Goal: Task Accomplishment & Management: Complete application form

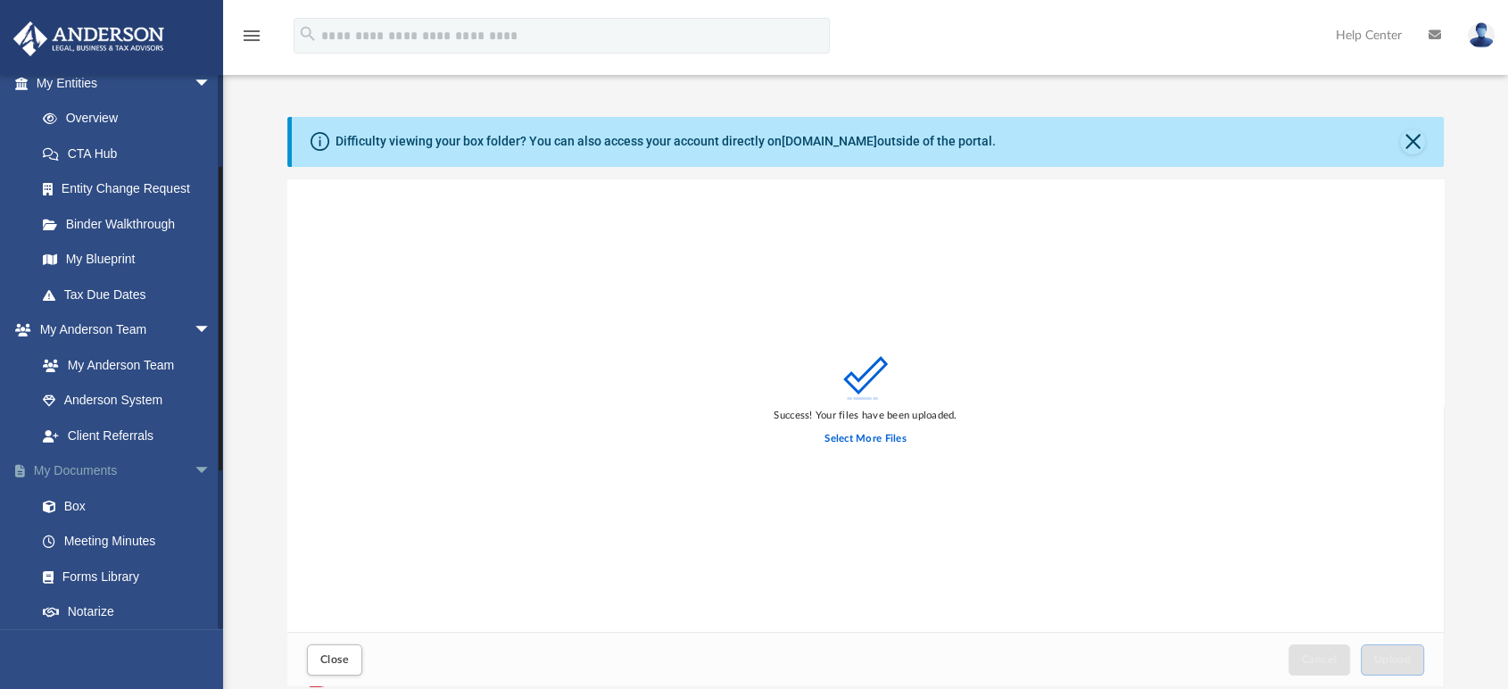
scroll to position [297, 0]
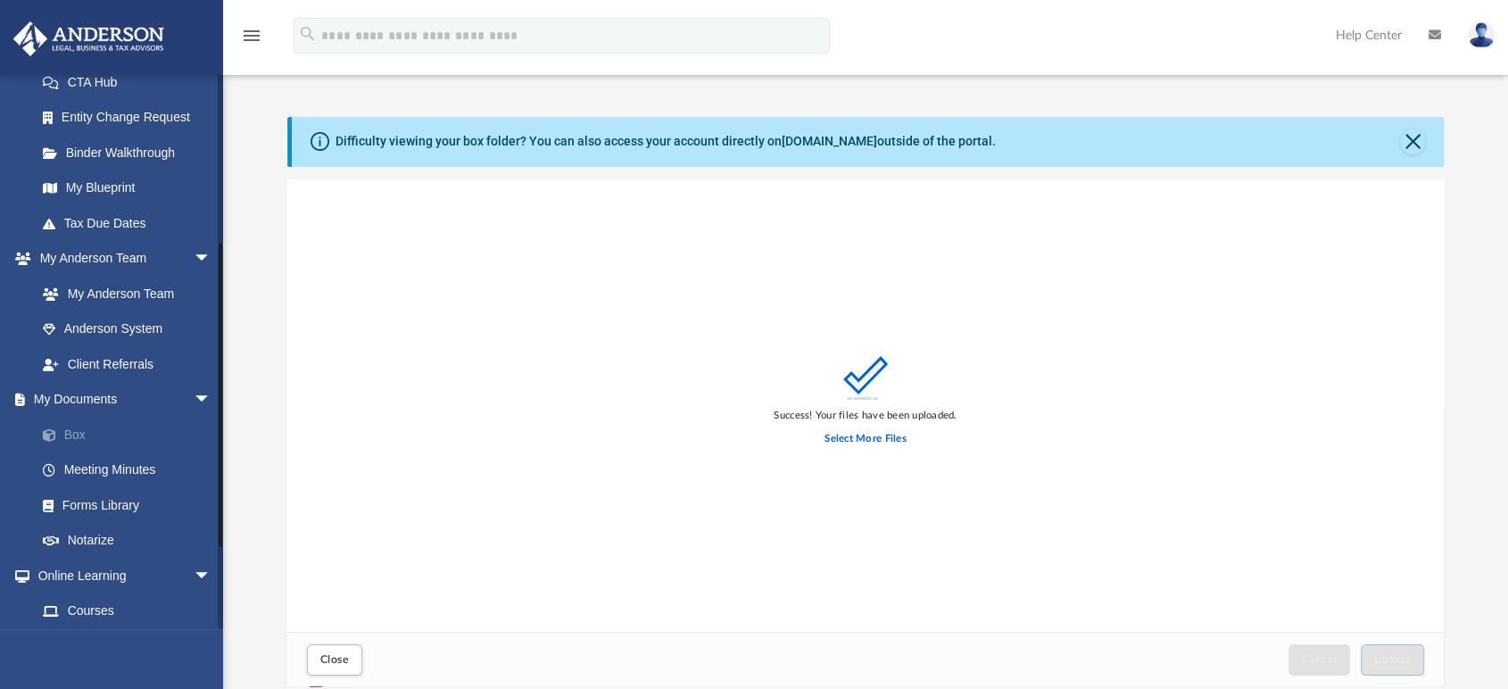
click at [84, 430] on link "Box" at bounding box center [131, 435] width 213 height 36
click at [308, 660] on button "Close" at bounding box center [334, 659] width 55 height 31
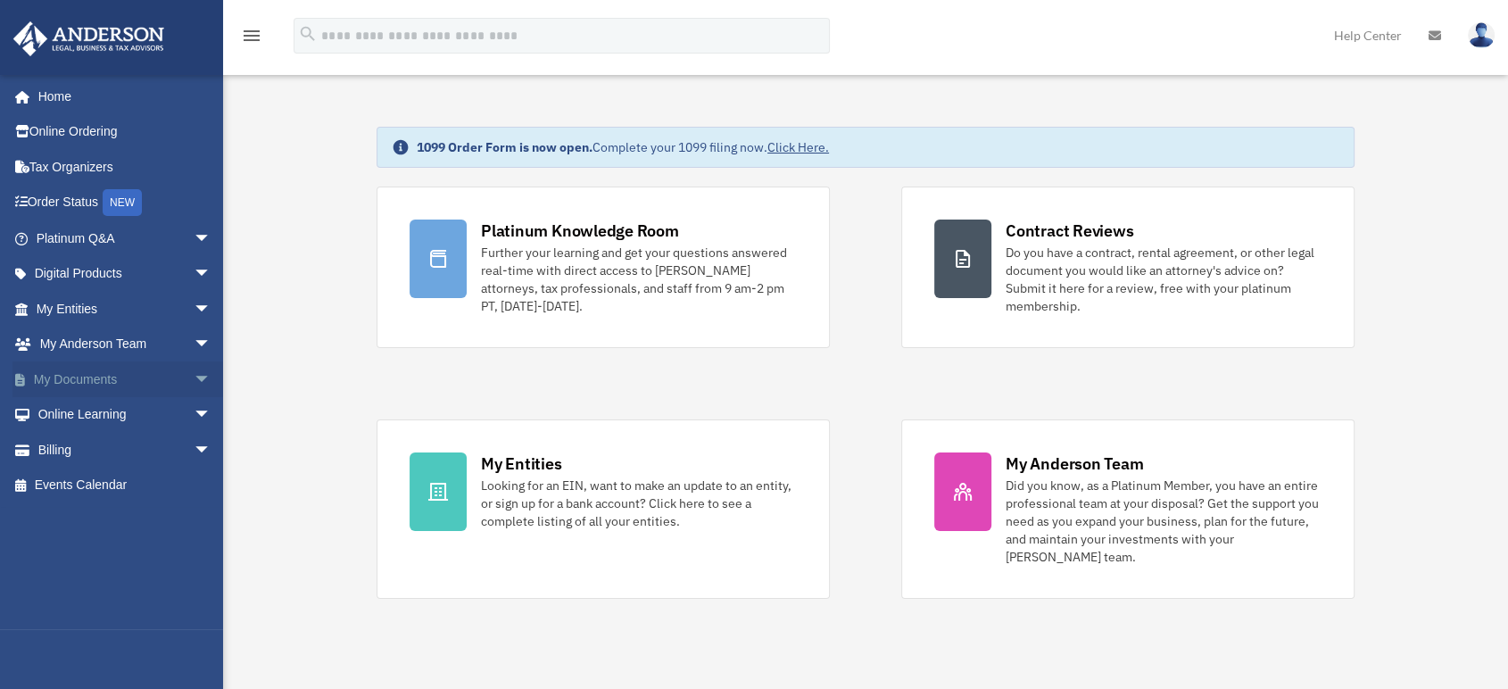
drag, startPoint x: 178, startPoint y: 382, endPoint x: 168, endPoint y: 383, distance: 10.7
click at [194, 382] on span "arrow_drop_down" at bounding box center [212, 379] width 36 height 37
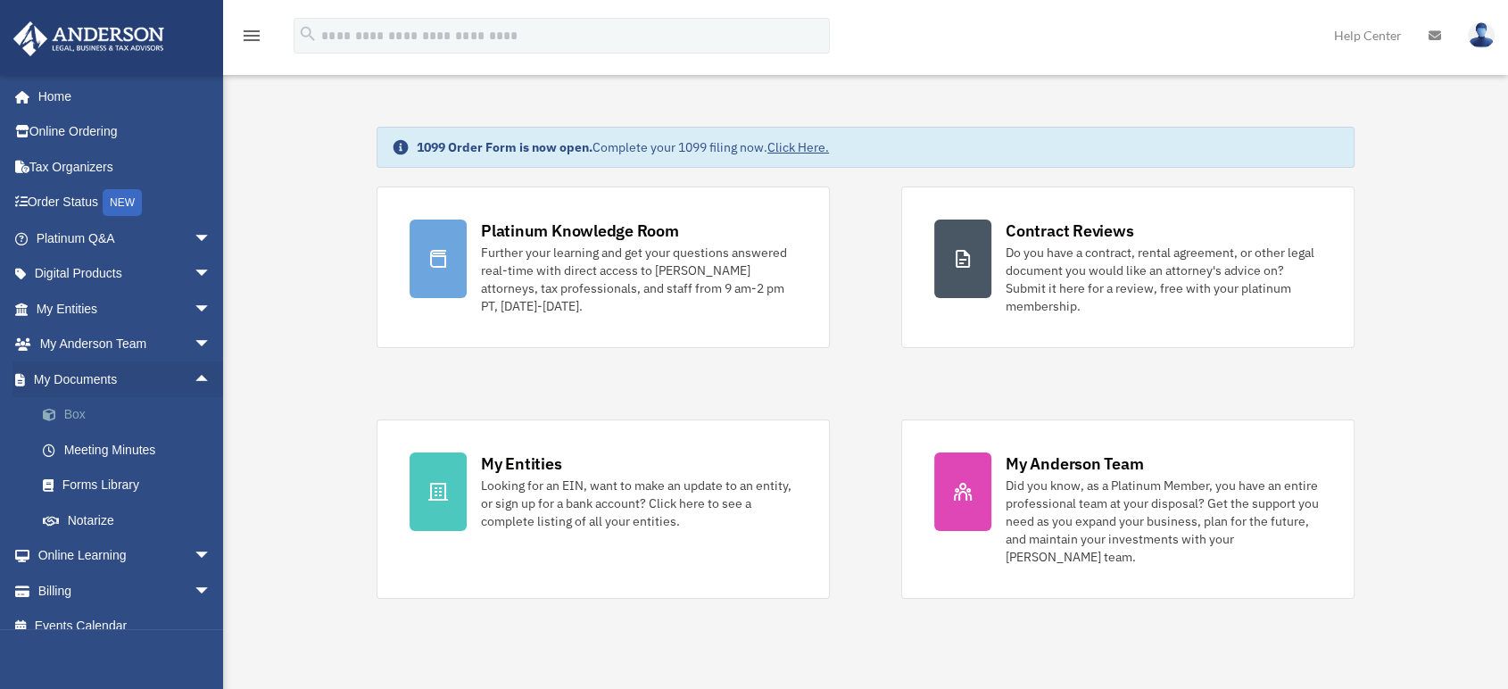
click at [89, 409] on link "Box" at bounding box center [131, 415] width 213 height 36
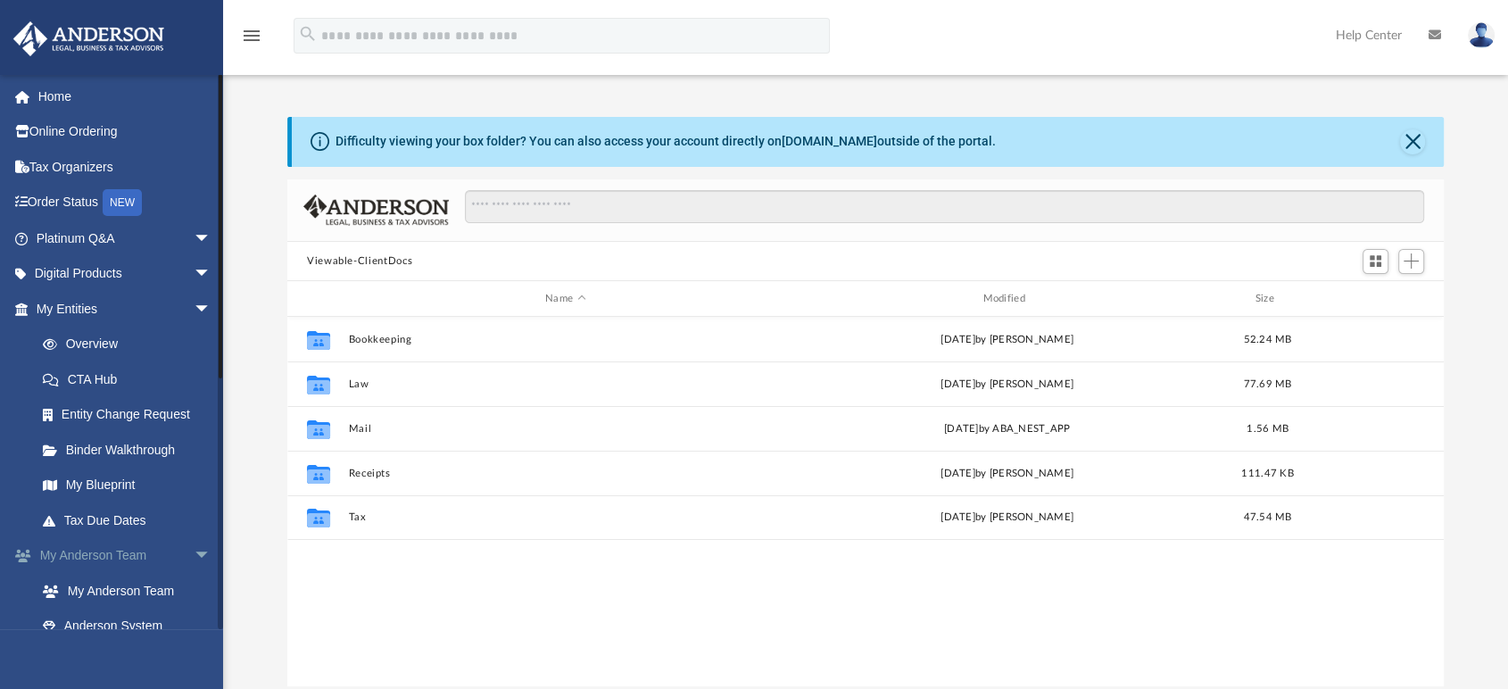
scroll to position [390, 1141]
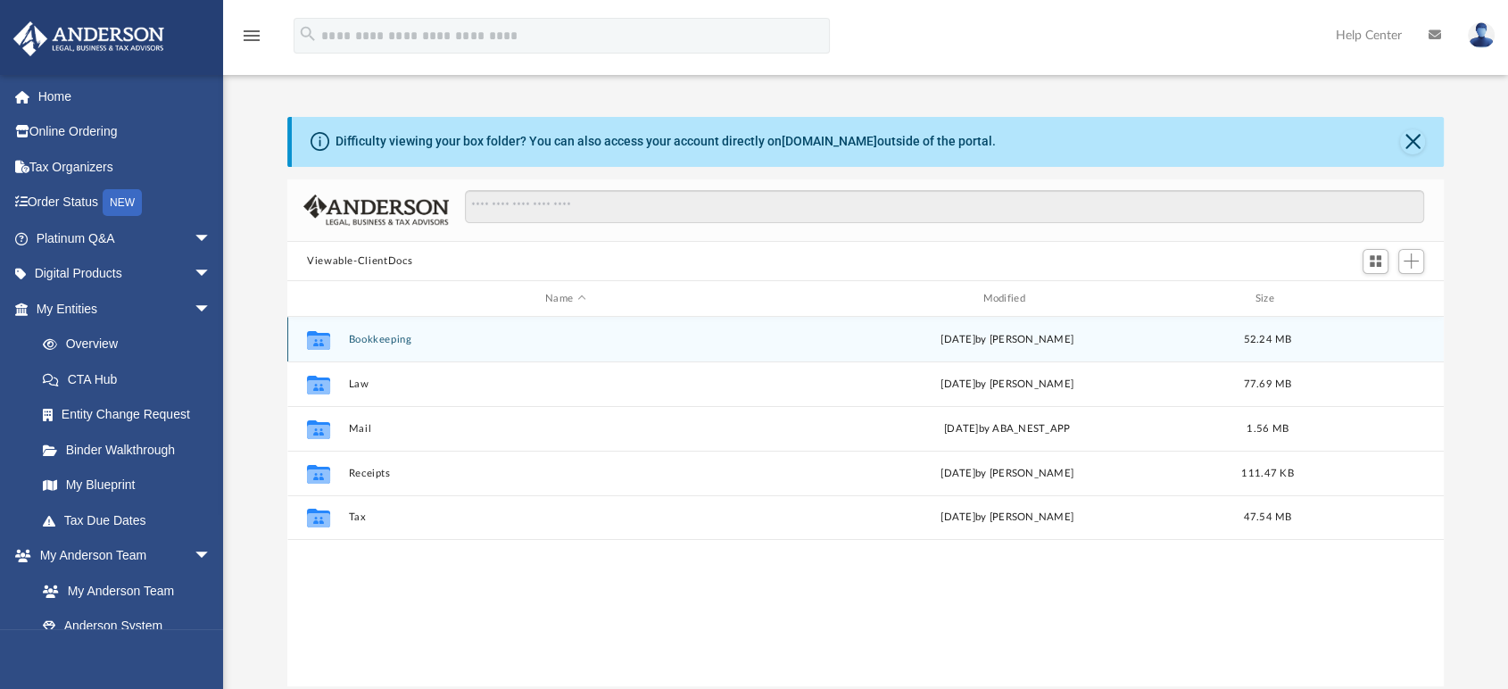
click at [391, 341] on button "Bookkeeping" at bounding box center [566, 340] width 434 height 12
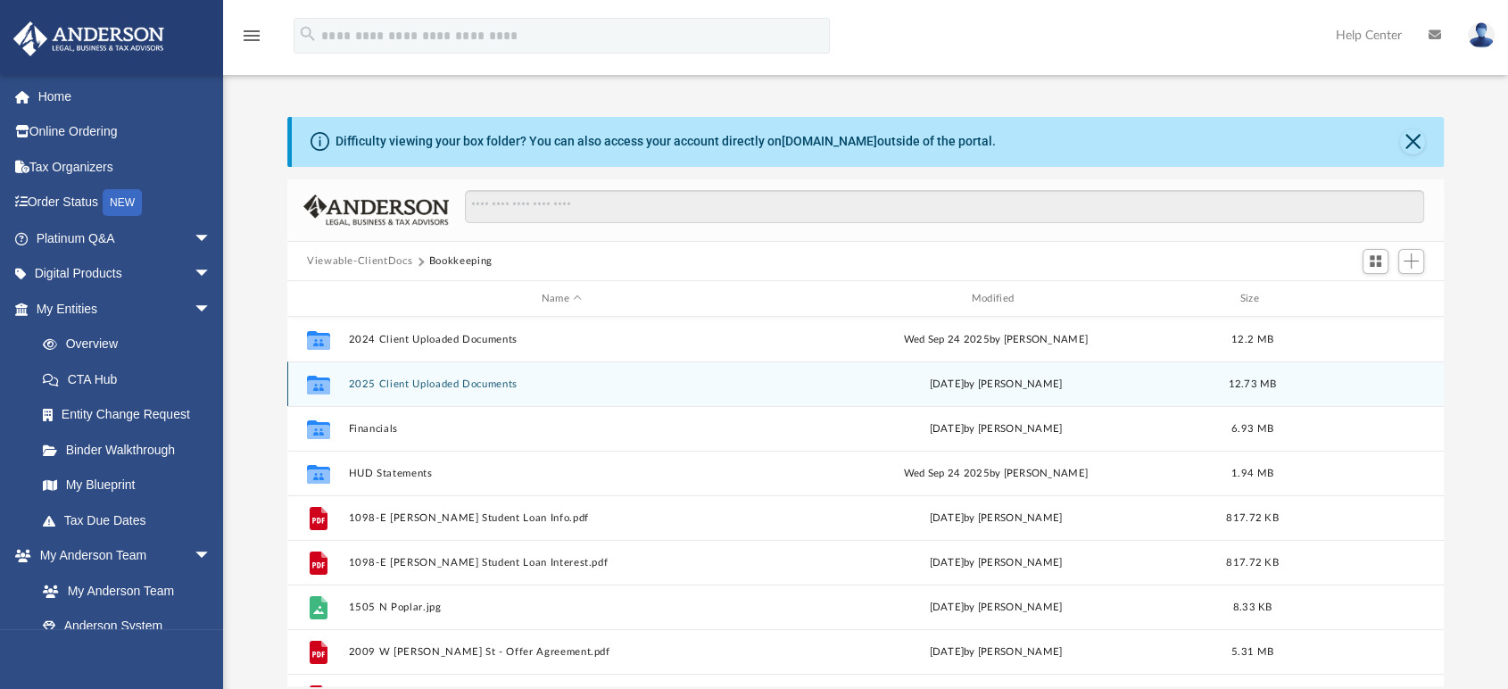
click at [468, 382] on button "2025 Client Uploaded Documents" at bounding box center [562, 384] width 427 height 12
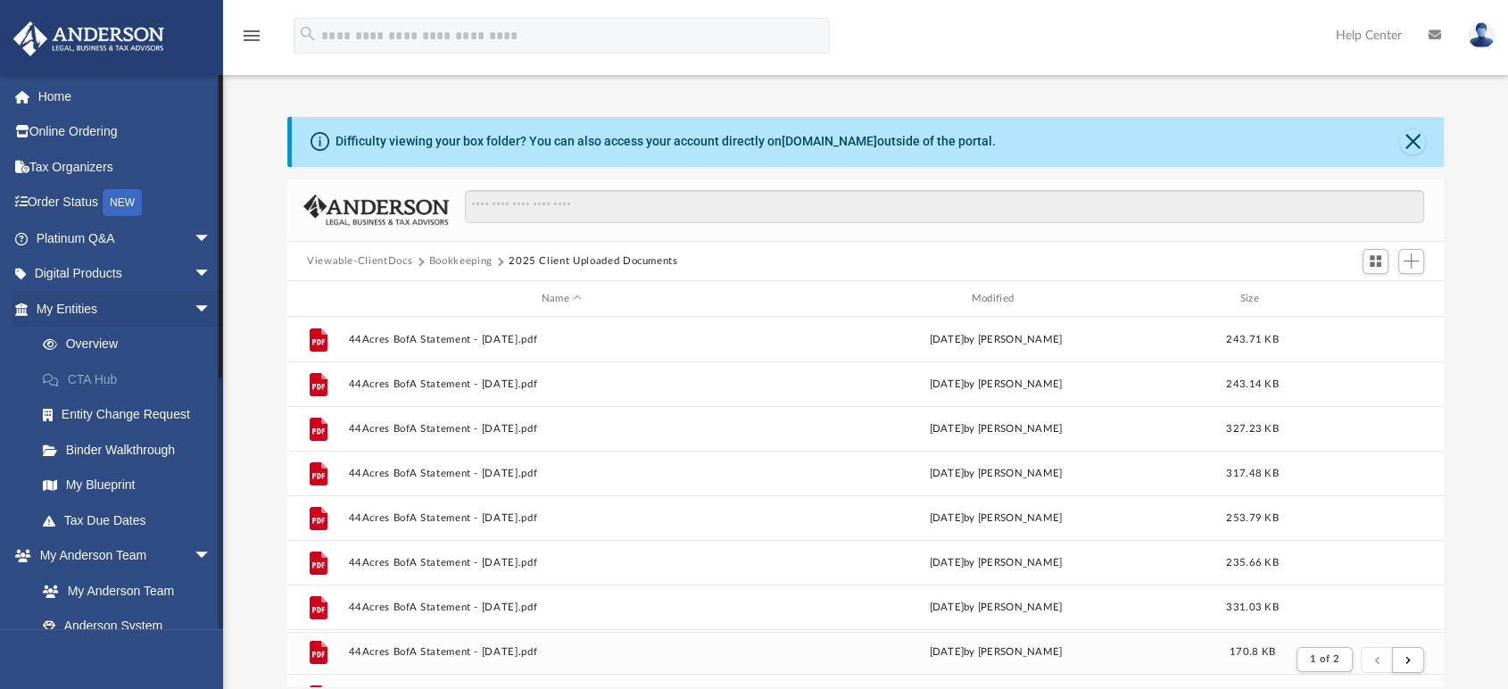
scroll to position [336, 1141]
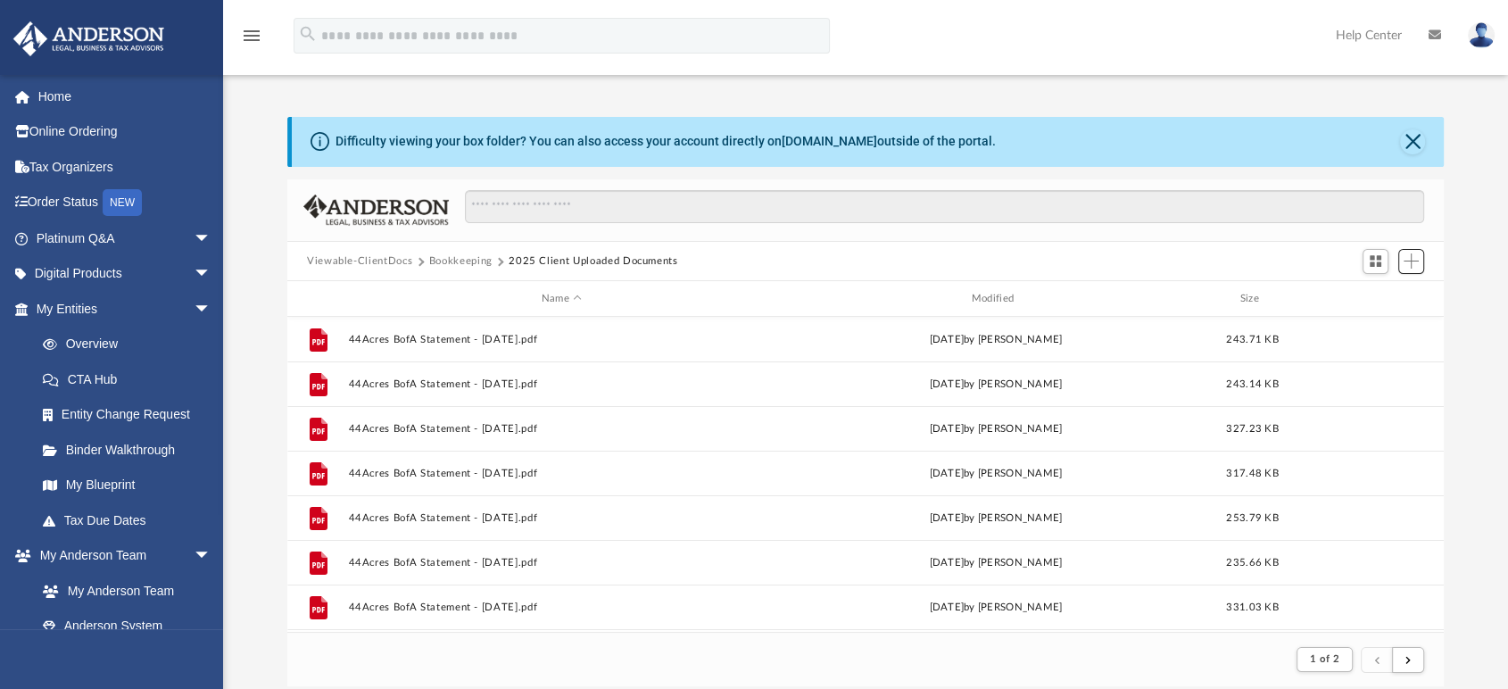
click at [1399, 257] on button "Add" at bounding box center [1411, 261] width 27 height 25
click at [1373, 299] on li "Upload" at bounding box center [1385, 296] width 57 height 19
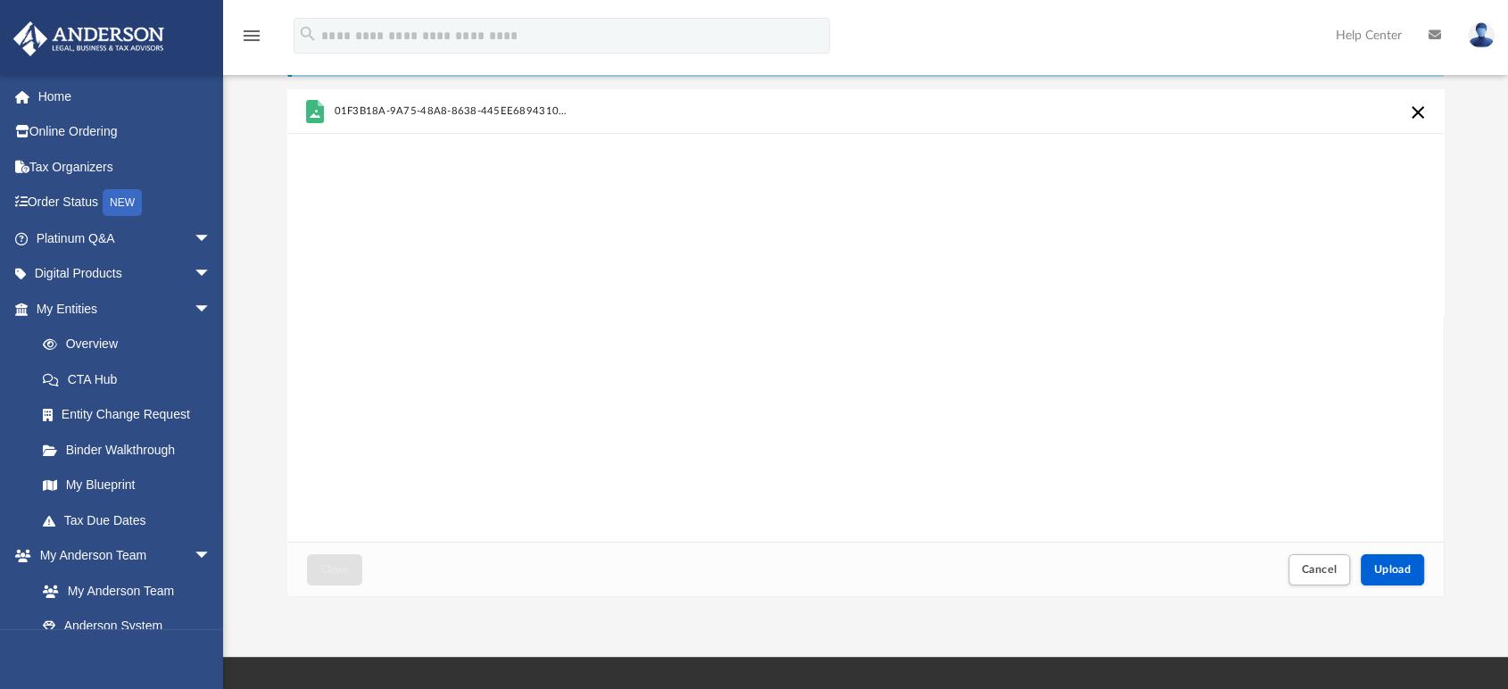
scroll to position [198, 0]
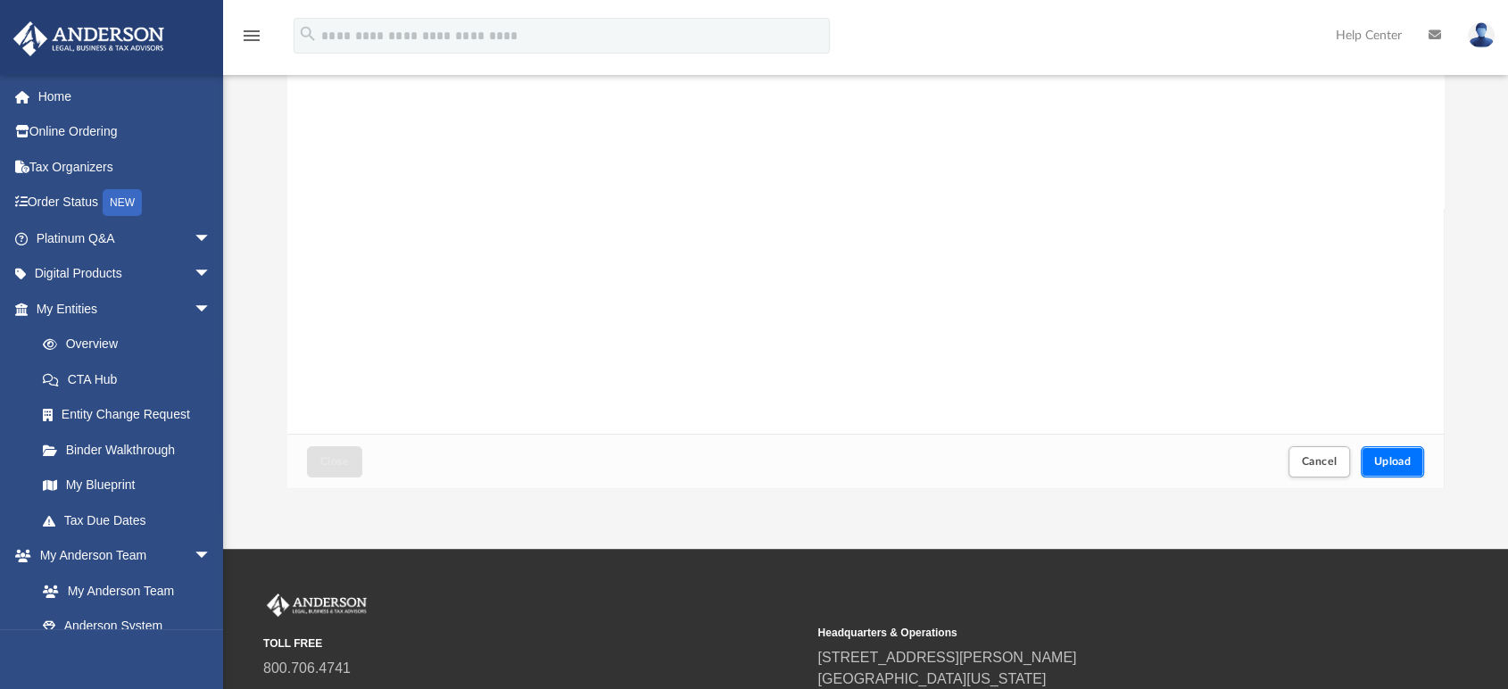
click at [1396, 451] on button "Upload" at bounding box center [1393, 461] width 64 height 31
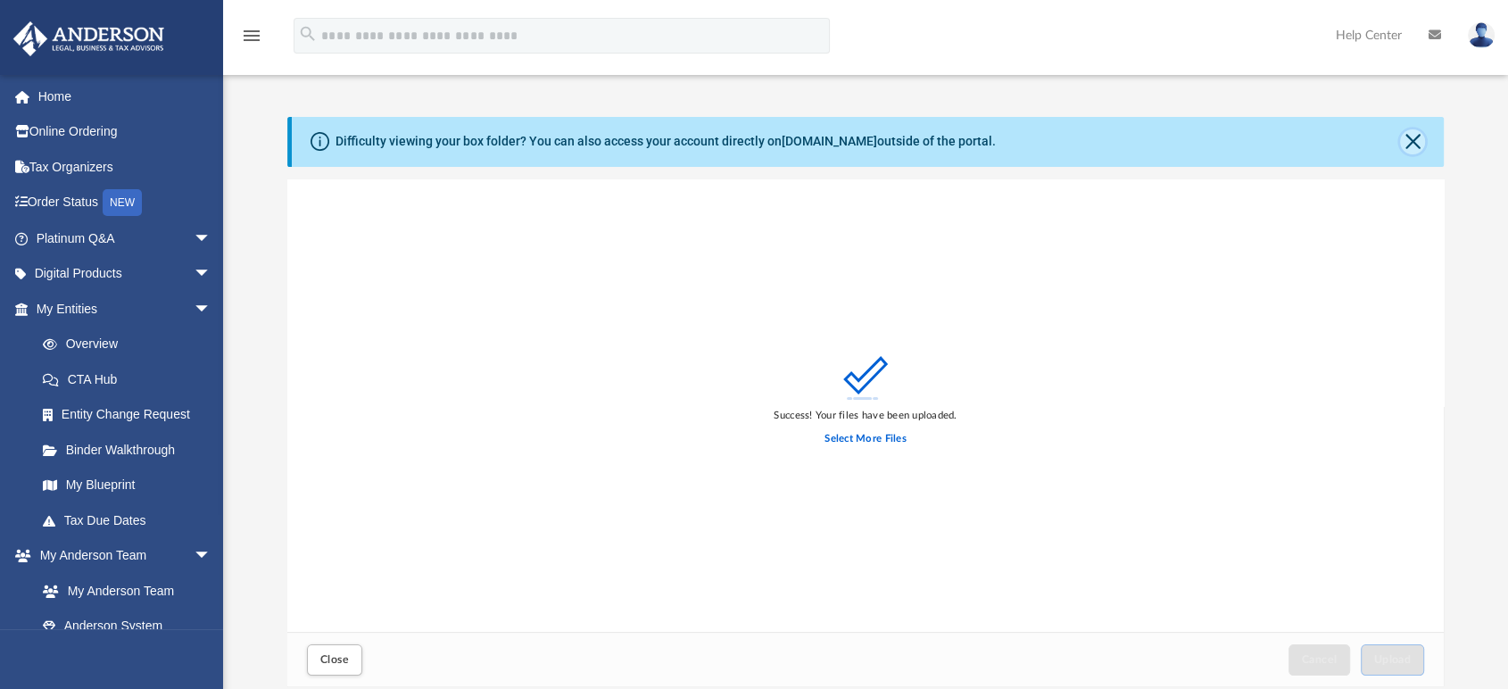
click at [1420, 138] on button "Close" at bounding box center [1412, 141] width 25 height 25
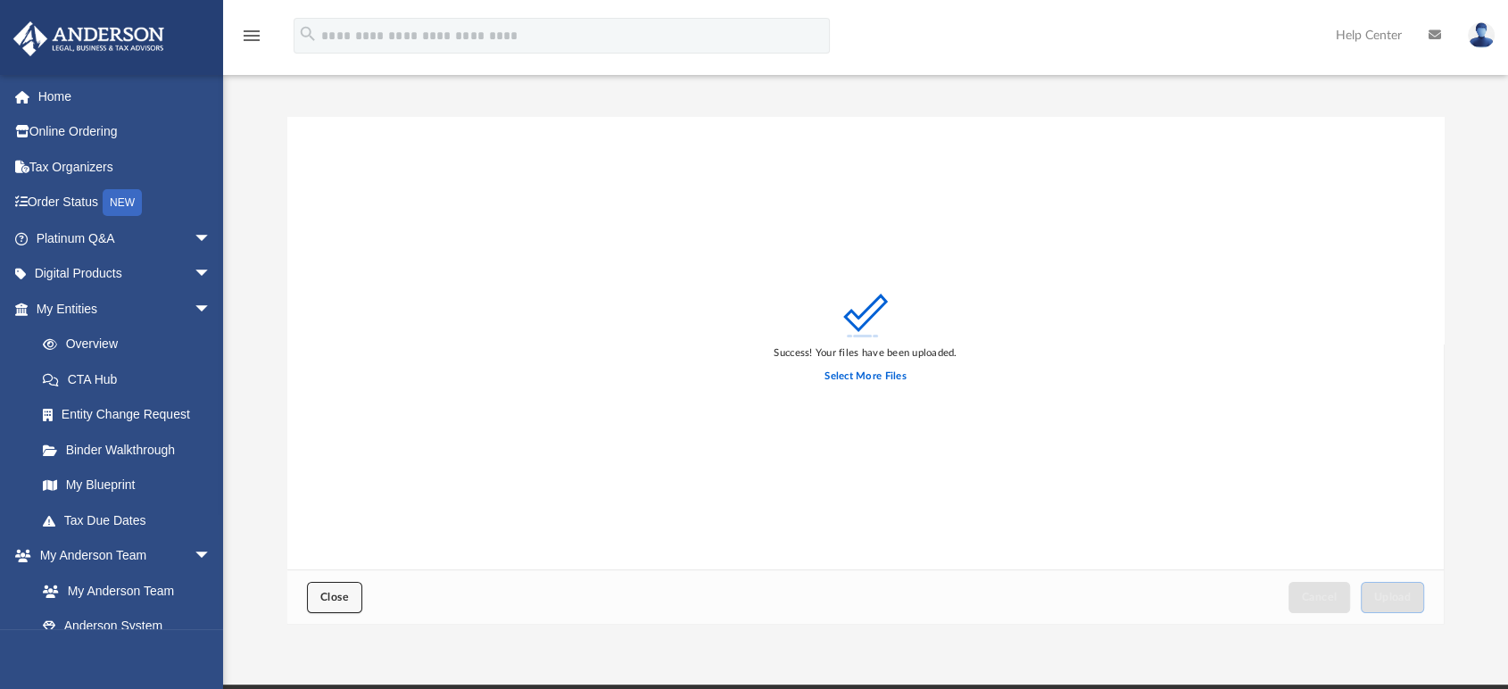
click at [345, 600] on span "Close" at bounding box center [334, 597] width 29 height 11
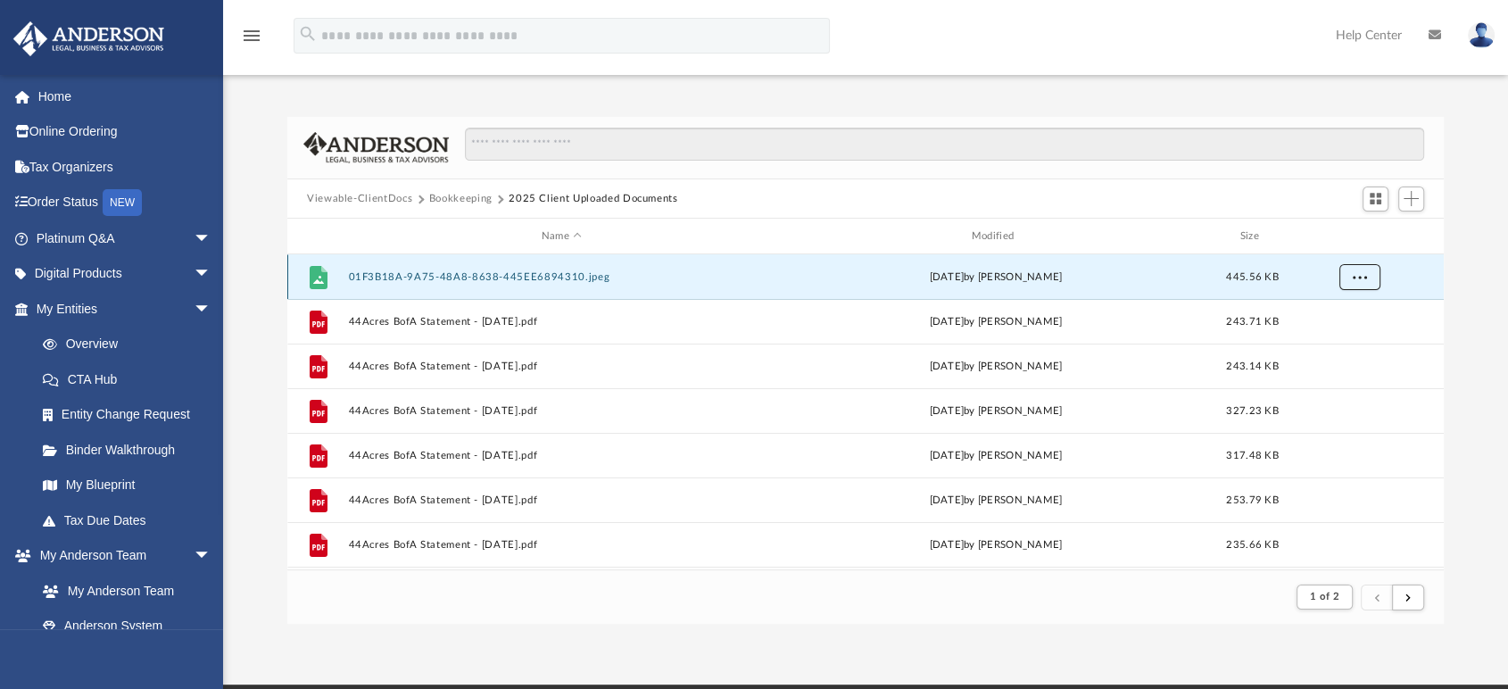
drag, startPoint x: 465, startPoint y: 274, endPoint x: 1364, endPoint y: 277, distance: 899.5
click at [1364, 277] on span "More options" at bounding box center [1360, 277] width 14 height 10
click at [1394, 268] on div "grid" at bounding box center [1358, 277] width 125 height 34
click at [545, 278] on button "01F3B18A-9A75-48A8-8638-445EE6894310.jpeg" at bounding box center [562, 277] width 427 height 12
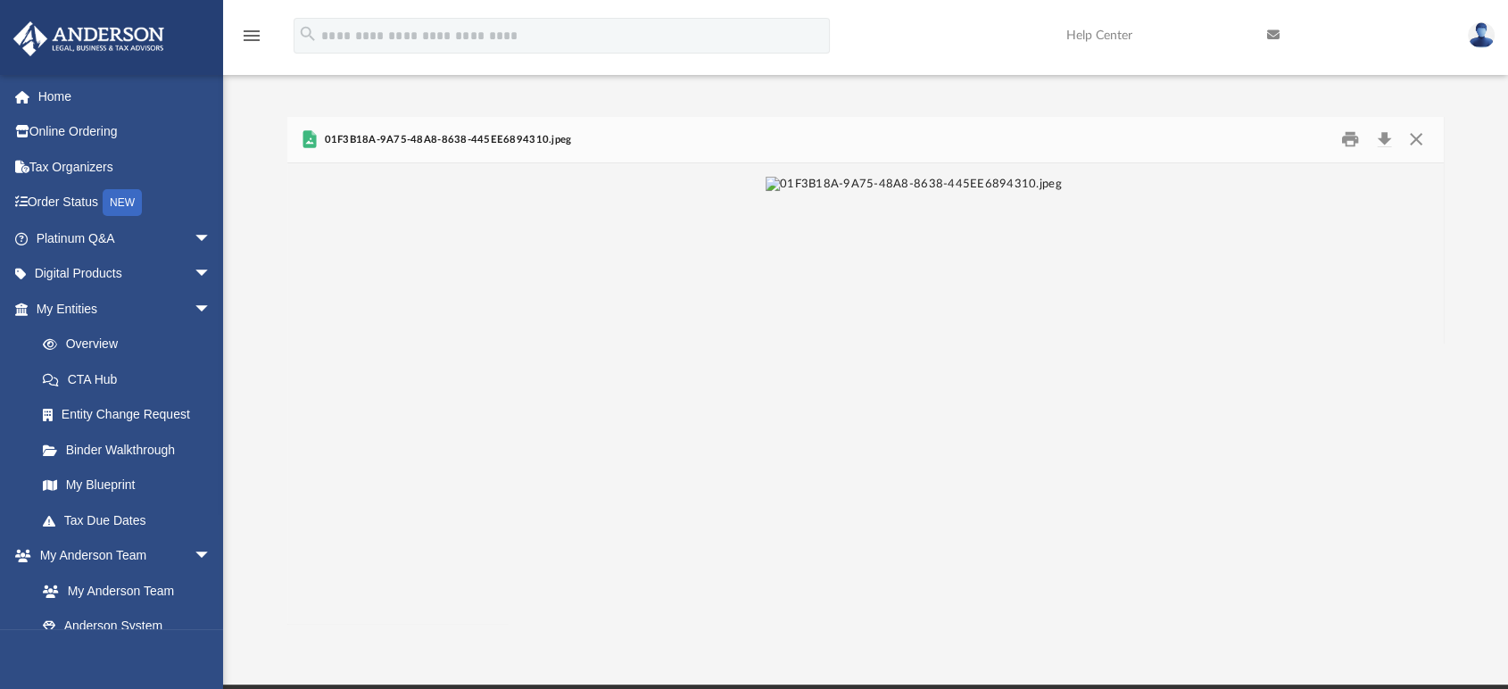
click at [618, 129] on div "01F3B18A-9A75-48A8-8638-445EE6894310.jpeg" at bounding box center [865, 140] width 1157 height 47
click at [591, 133] on div "01F3B18A-9A75-48A8-8638-445EE6894310.jpeg" at bounding box center [865, 140] width 1157 height 47
click at [479, 139] on span "01F3B18A-9A75-48A8-8638-445EE6894310.jpeg" at bounding box center [445, 140] width 251 height 16
click at [543, 137] on span "01F3B18A-9A75-48A8-8638-445EE6894310.jpeg" at bounding box center [445, 140] width 251 height 16
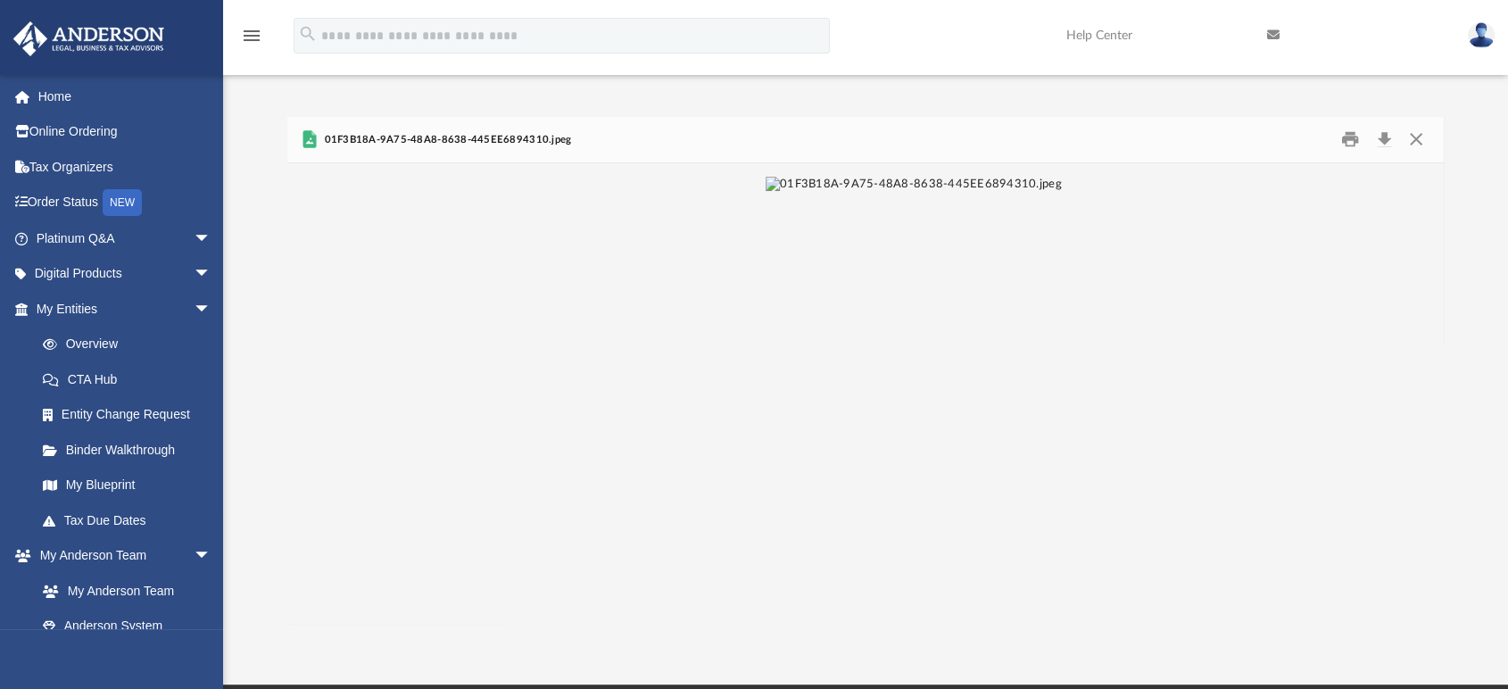
click at [537, 137] on span "01F3B18A-9A75-48A8-8638-445EE6894310.jpeg" at bounding box center [445, 140] width 251 height 16
click at [548, 137] on span "01F3B18A-9A75-48A8-8638-445EE6894310.jpeg" at bounding box center [445, 140] width 251 height 16
click at [1416, 137] on button "Close" at bounding box center [1416, 140] width 32 height 28
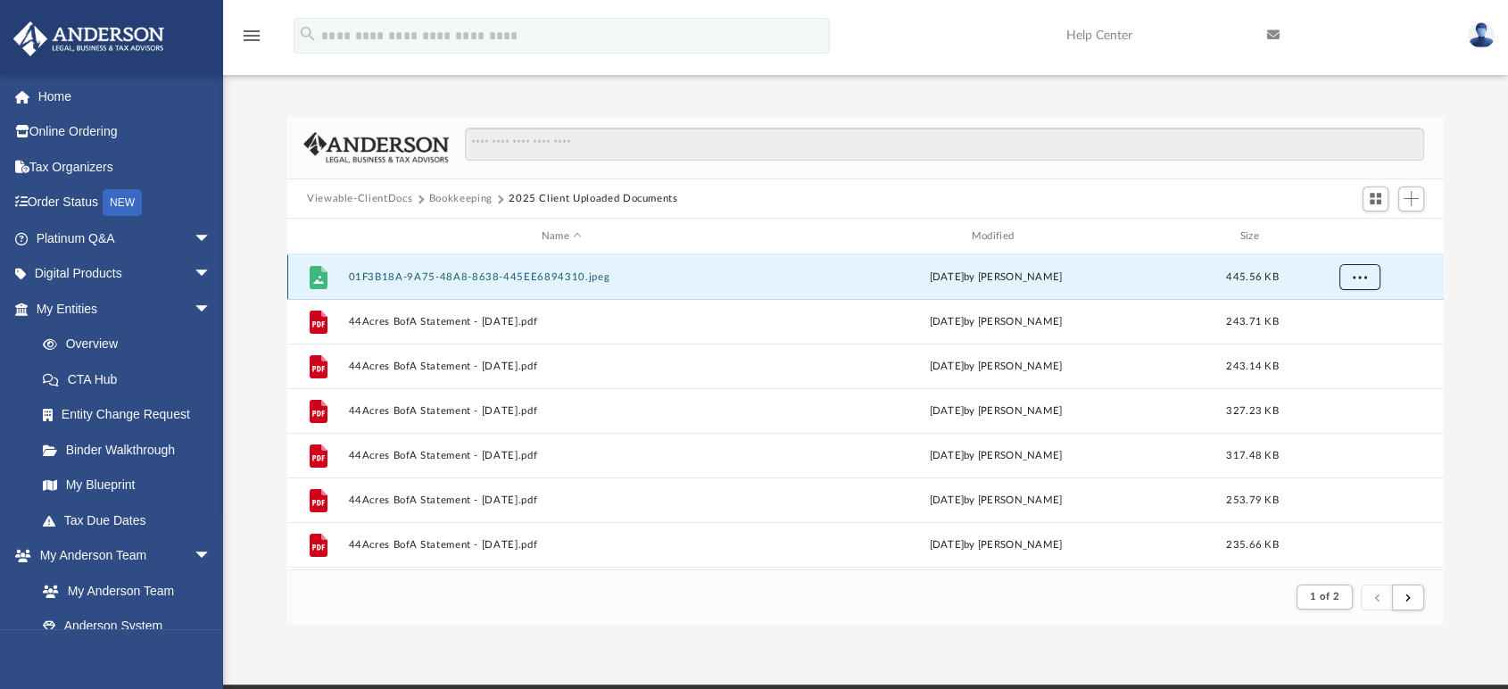
click at [1354, 269] on button "More options" at bounding box center [1359, 277] width 41 height 27
click at [784, 283] on div "today by Dave Cacheiro" at bounding box center [996, 277] width 427 height 16
drag, startPoint x: 655, startPoint y: 269, endPoint x: 632, endPoint y: 269, distance: 23.2
click at [632, 269] on div "File 01F3B18A-9A75-48A8-8638-445EE6894310.jpeg today by Dave Cacheiro 445.56 KB" at bounding box center [865, 276] width 1157 height 45
click at [579, 278] on button "01F3B18A-9A75-48A8-8638-445EE6894310.jpeg" at bounding box center [562, 277] width 427 height 12
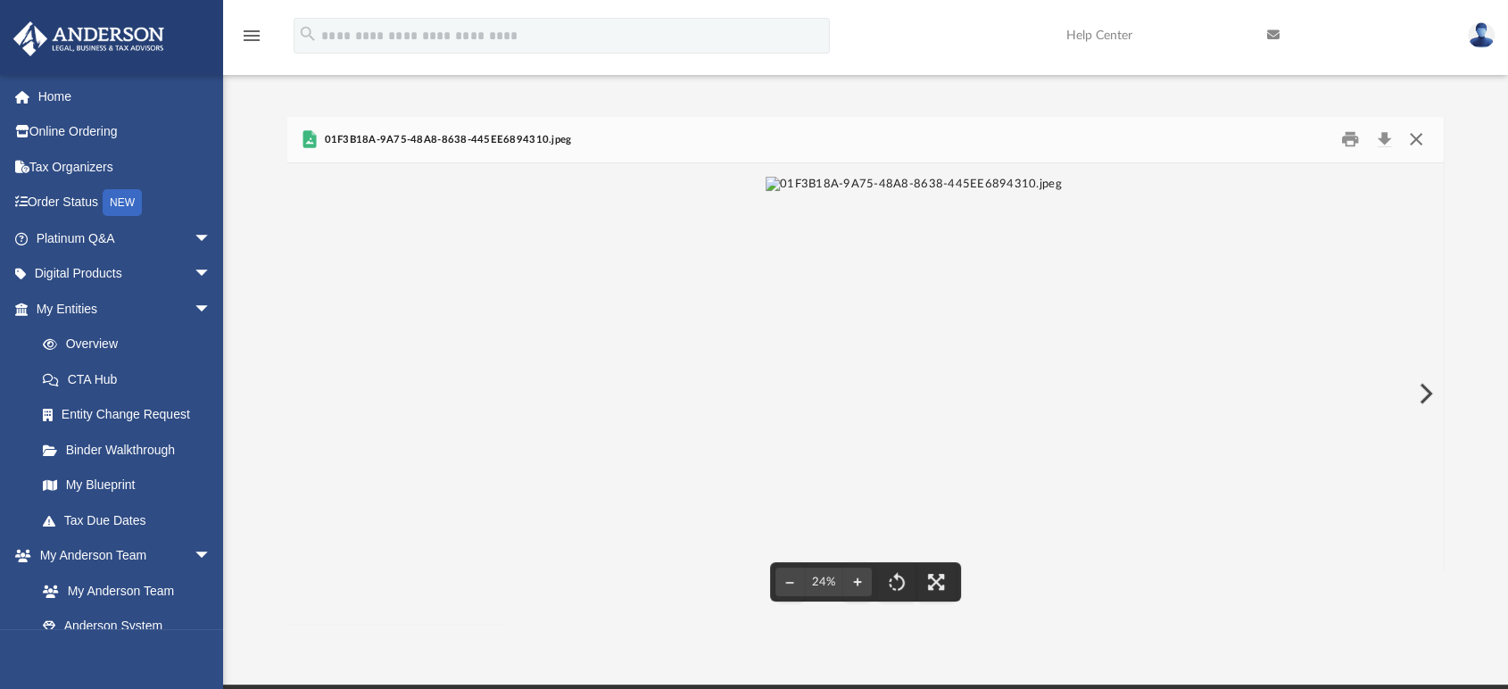
click at [1410, 137] on button "Close" at bounding box center [1416, 140] width 32 height 28
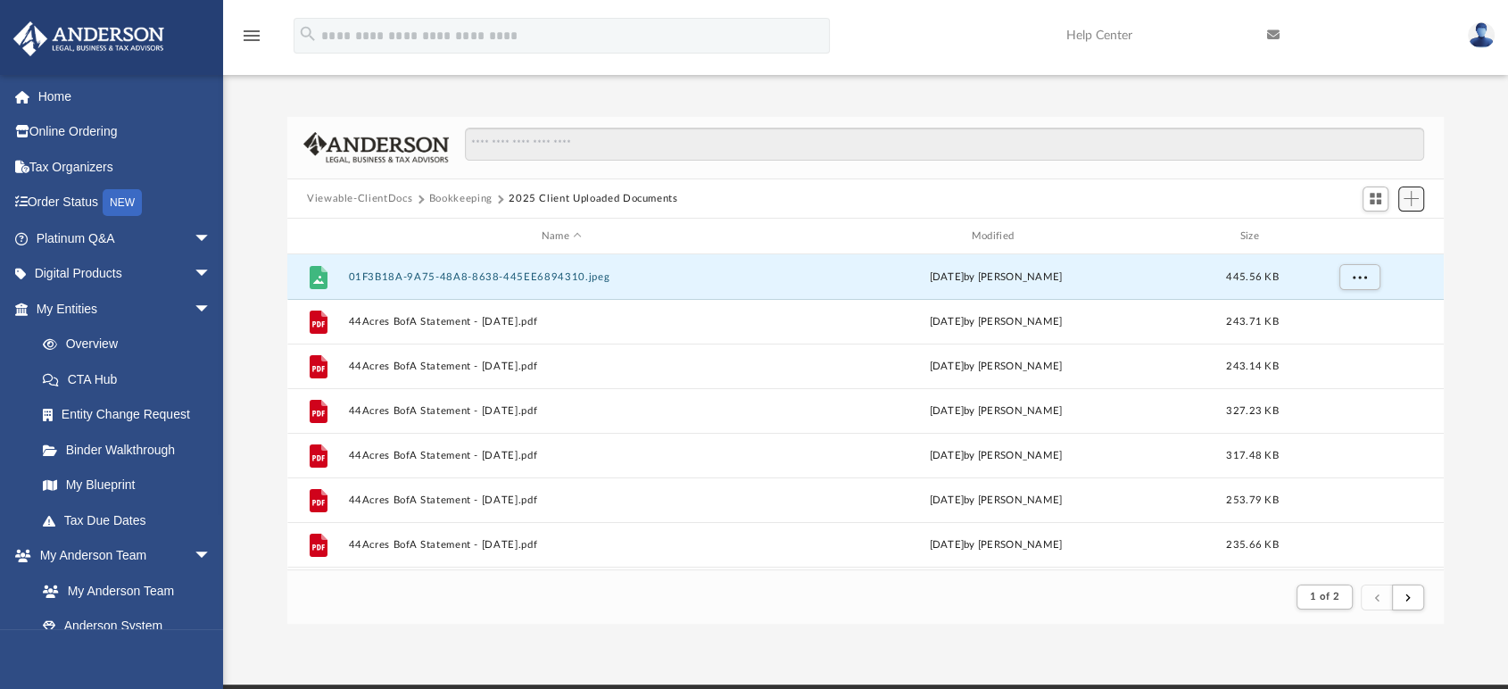
drag, startPoint x: 1418, startPoint y: 200, endPoint x: 1379, endPoint y: 212, distance: 41.2
click at [1418, 200] on span "Add" at bounding box center [1411, 198] width 15 height 15
click at [1385, 231] on li "Upload" at bounding box center [1385, 234] width 57 height 19
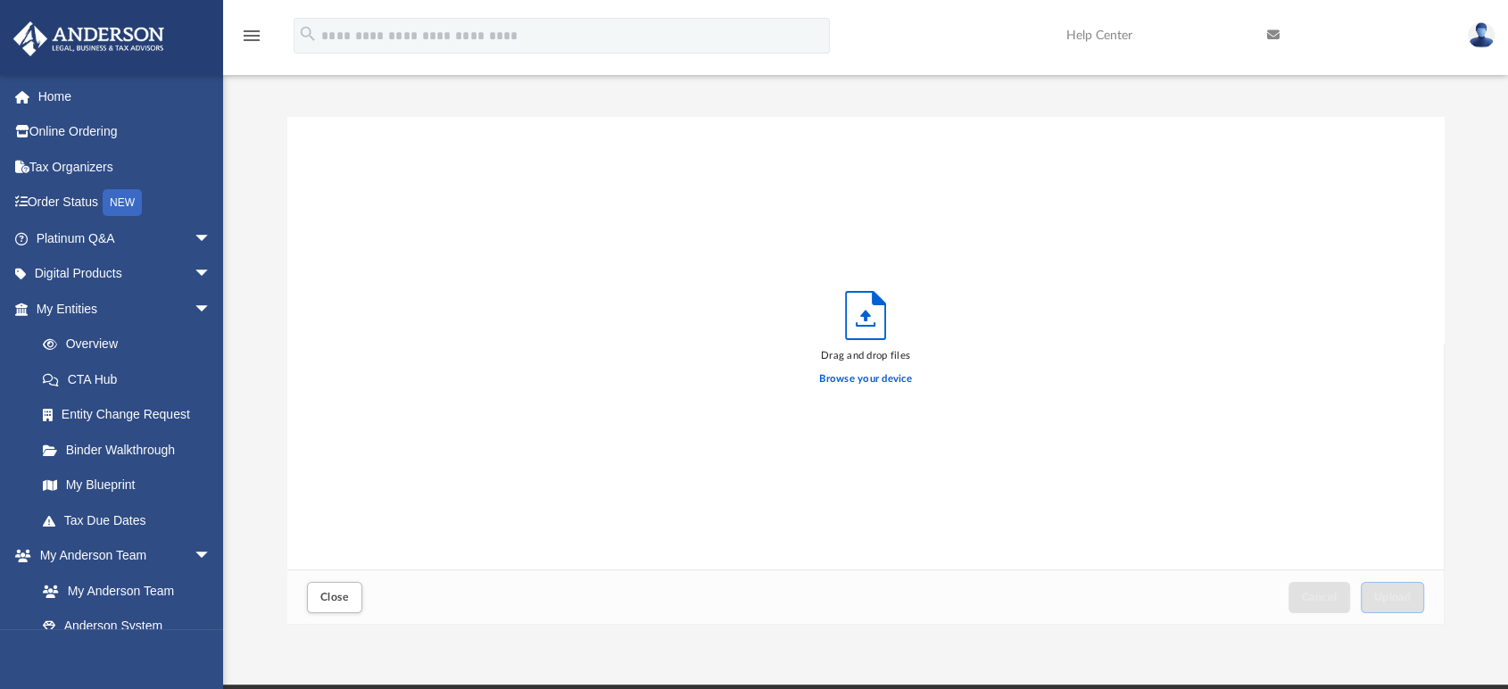
scroll to position [437, 1141]
click at [897, 381] on label "Browse your device" at bounding box center [865, 379] width 93 height 16
click at [0, 0] on input "Browse your device" at bounding box center [0, 0] width 0 height 0
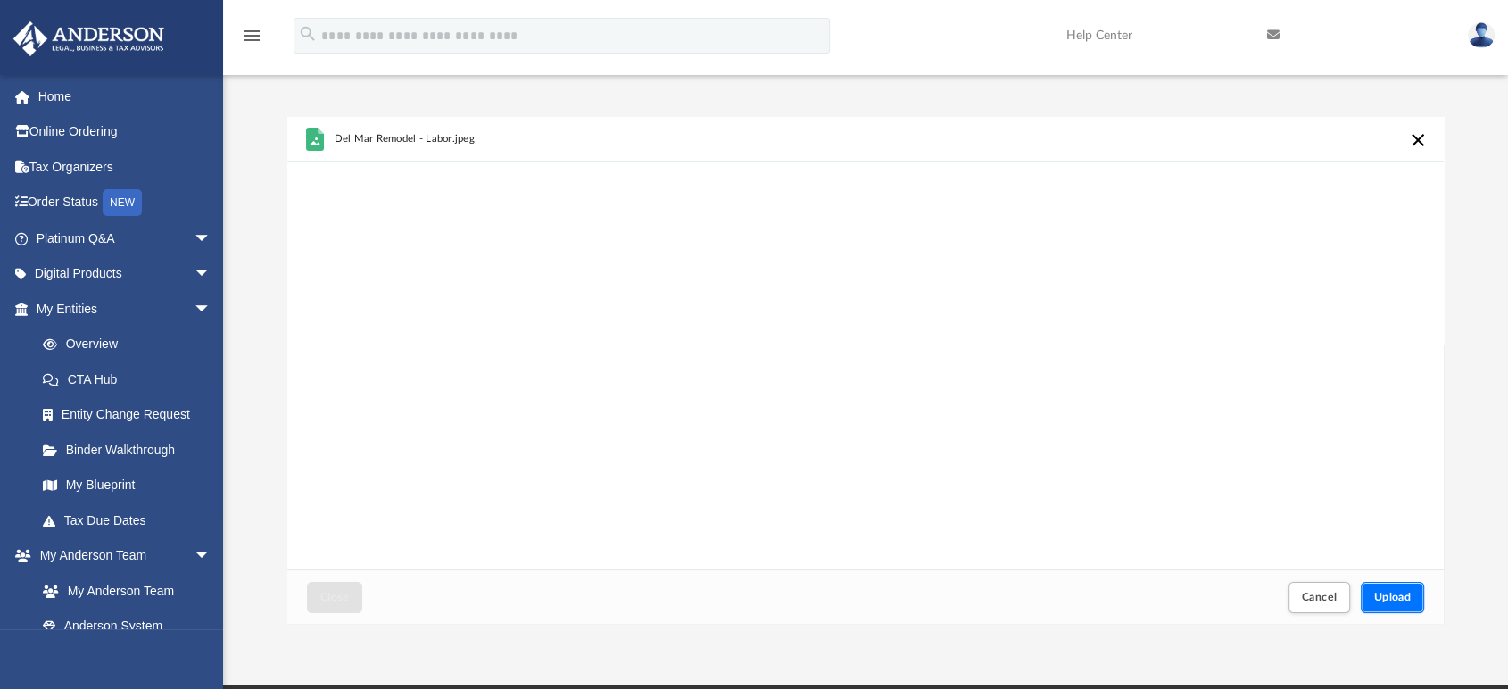
click at [1395, 593] on span "Upload" at bounding box center [1392, 597] width 37 height 11
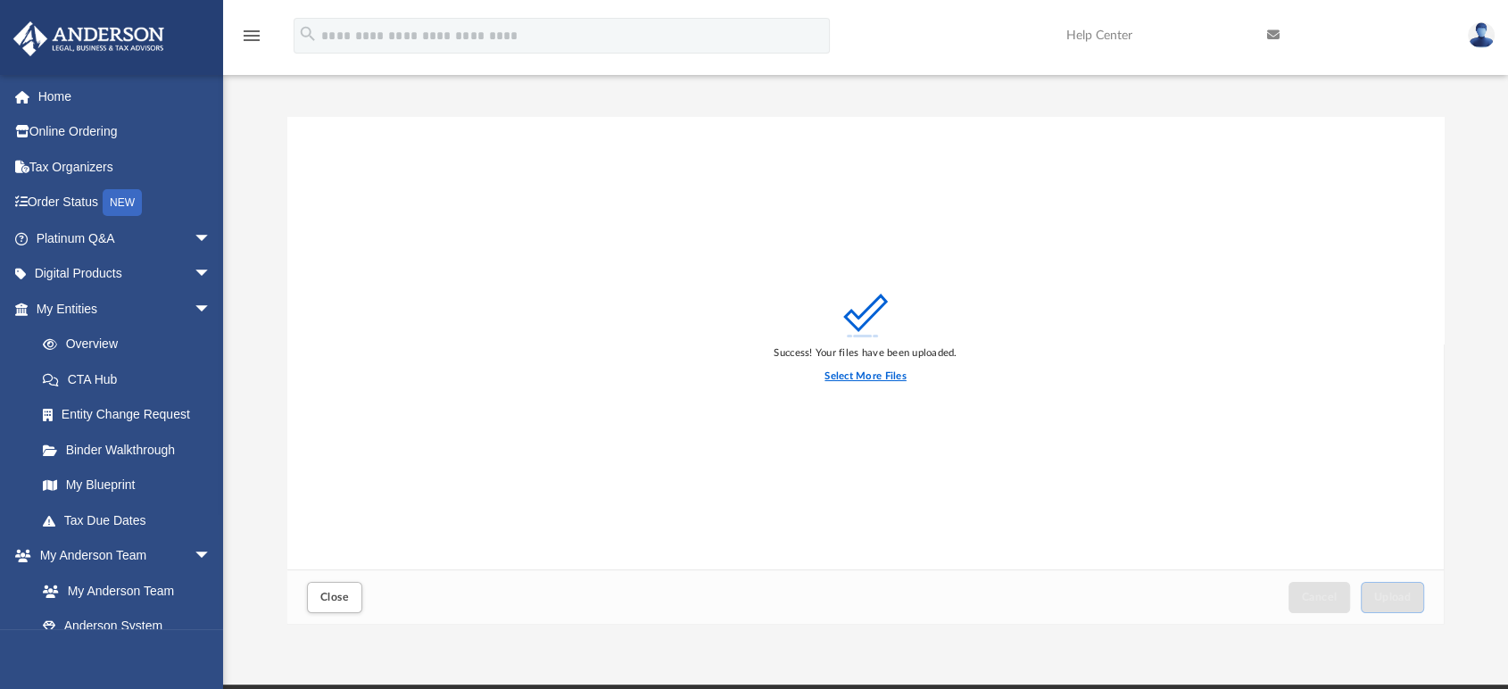
click at [891, 377] on label "Select More Files" at bounding box center [865, 377] width 81 height 16
click at [0, 0] on input "Select More Files" at bounding box center [0, 0] width 0 height 0
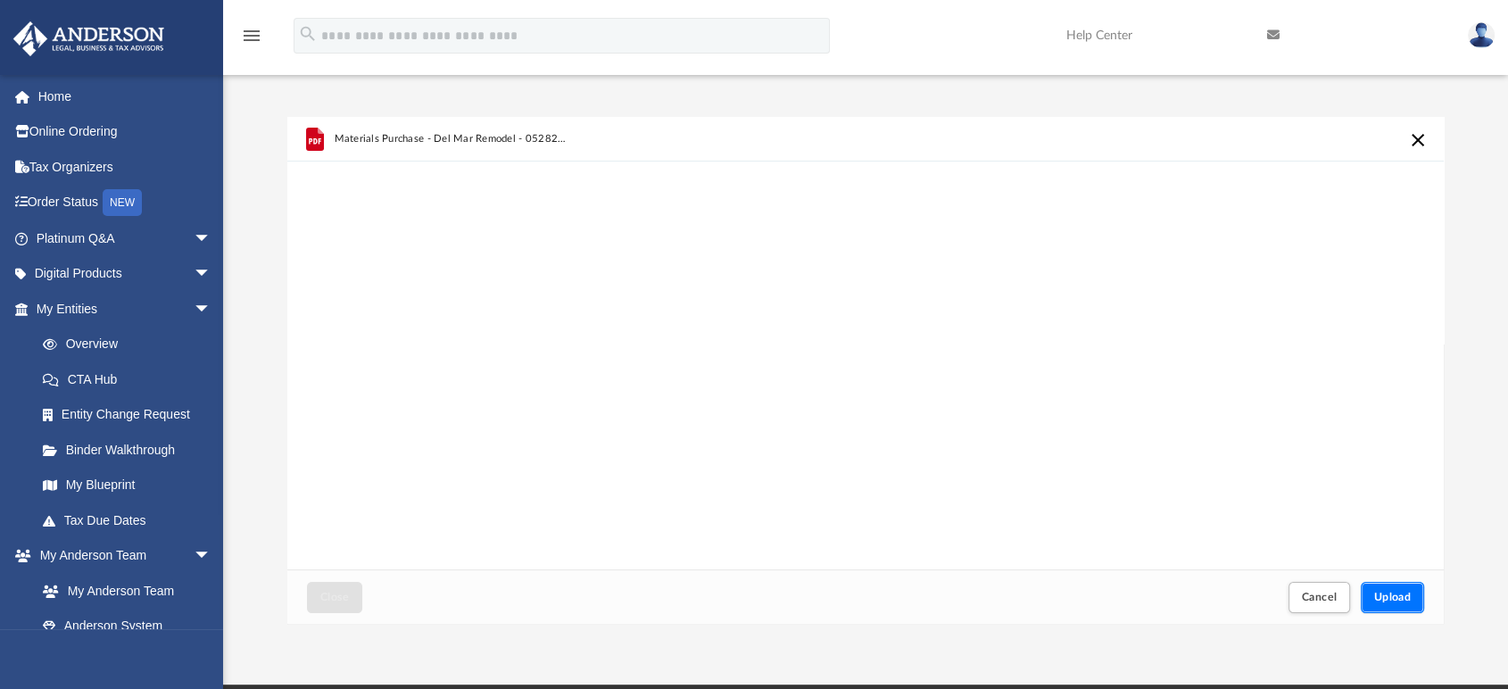
click at [1381, 589] on button "Upload" at bounding box center [1393, 597] width 64 height 31
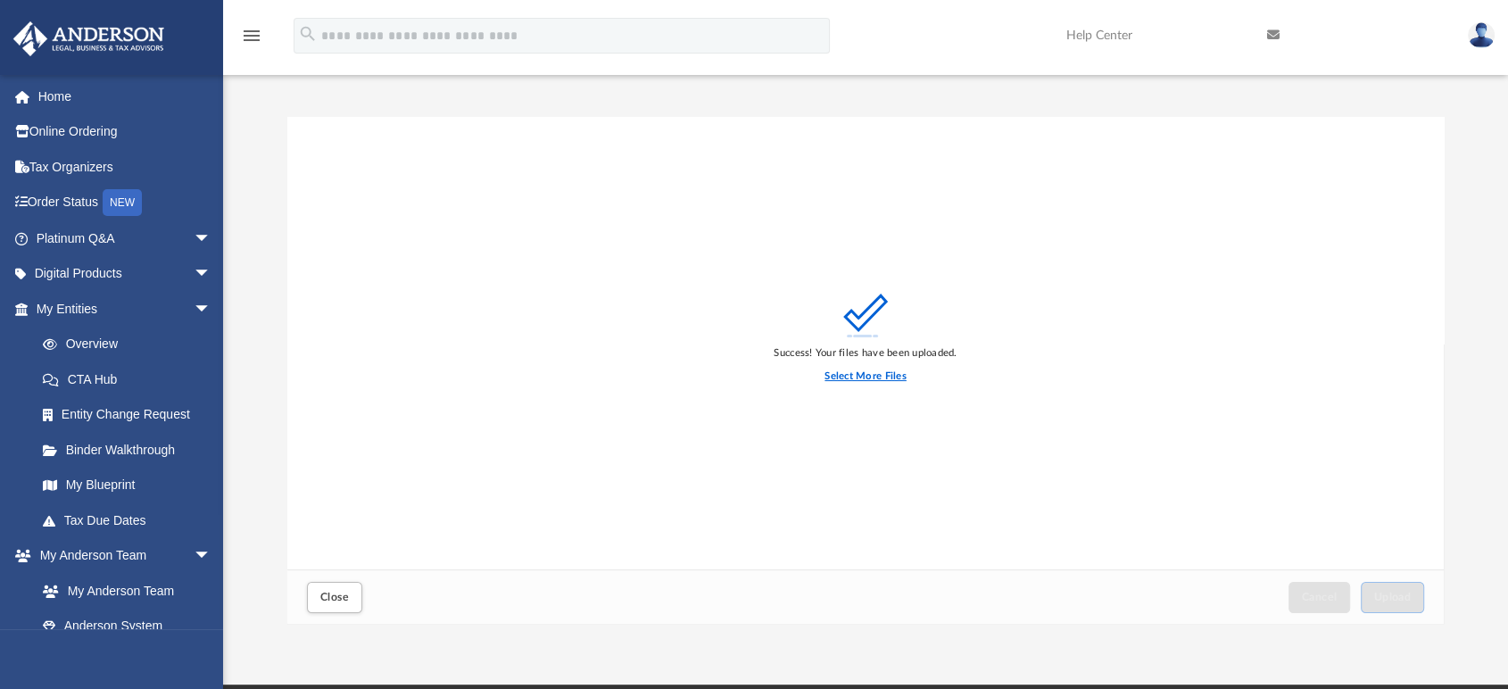
click at [858, 379] on label "Select More Files" at bounding box center [865, 377] width 81 height 16
click at [0, 0] on input "Select More Files" at bounding box center [0, 0] width 0 height 0
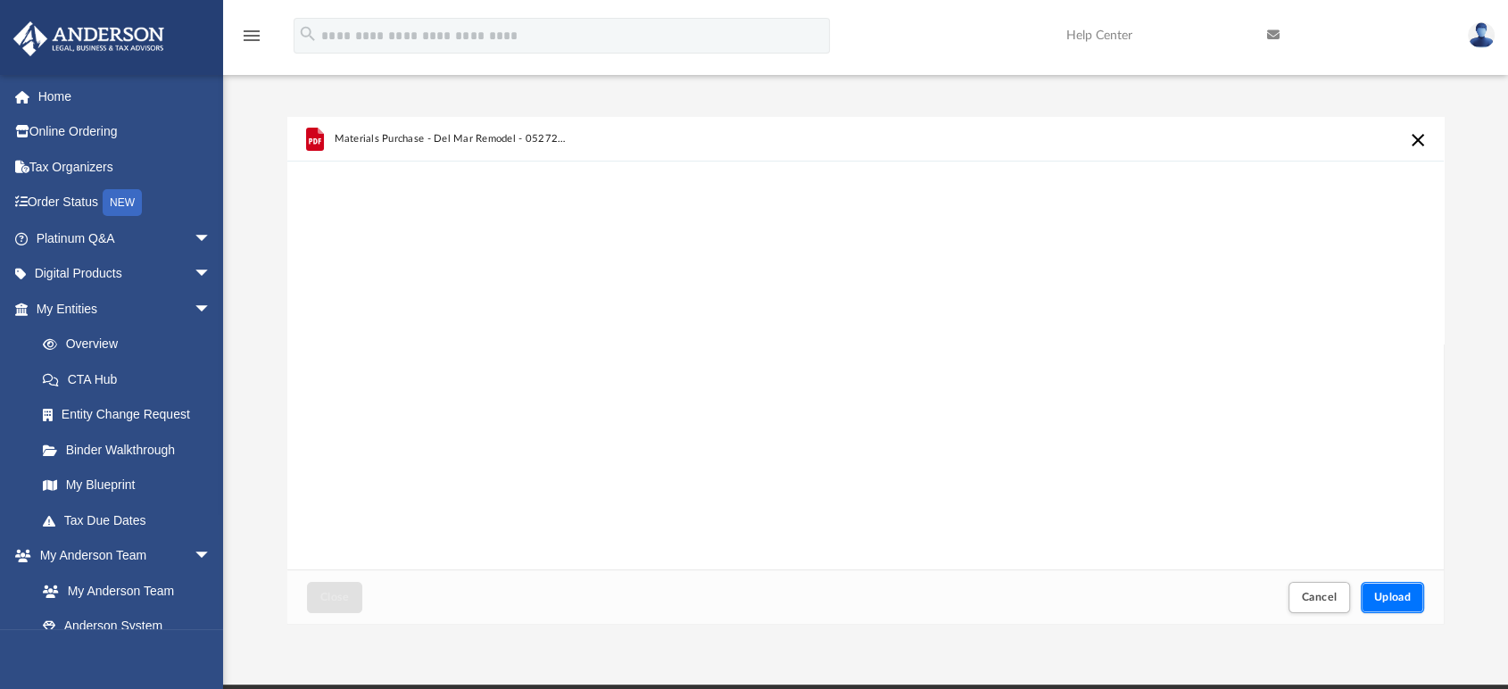
click at [1392, 590] on button "Upload" at bounding box center [1393, 597] width 64 height 31
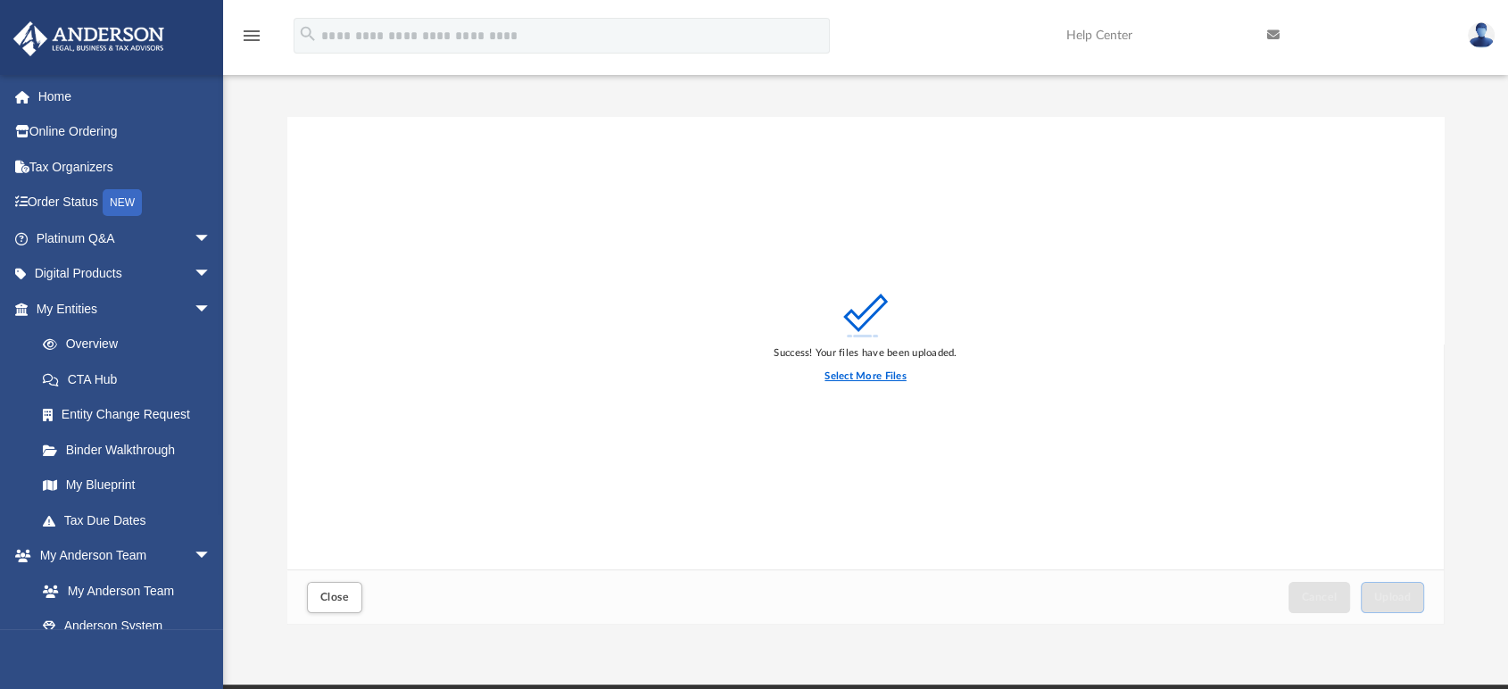
click at [886, 377] on label "Select More Files" at bounding box center [865, 377] width 81 height 16
click at [0, 0] on input "Select More Files" at bounding box center [0, 0] width 0 height 0
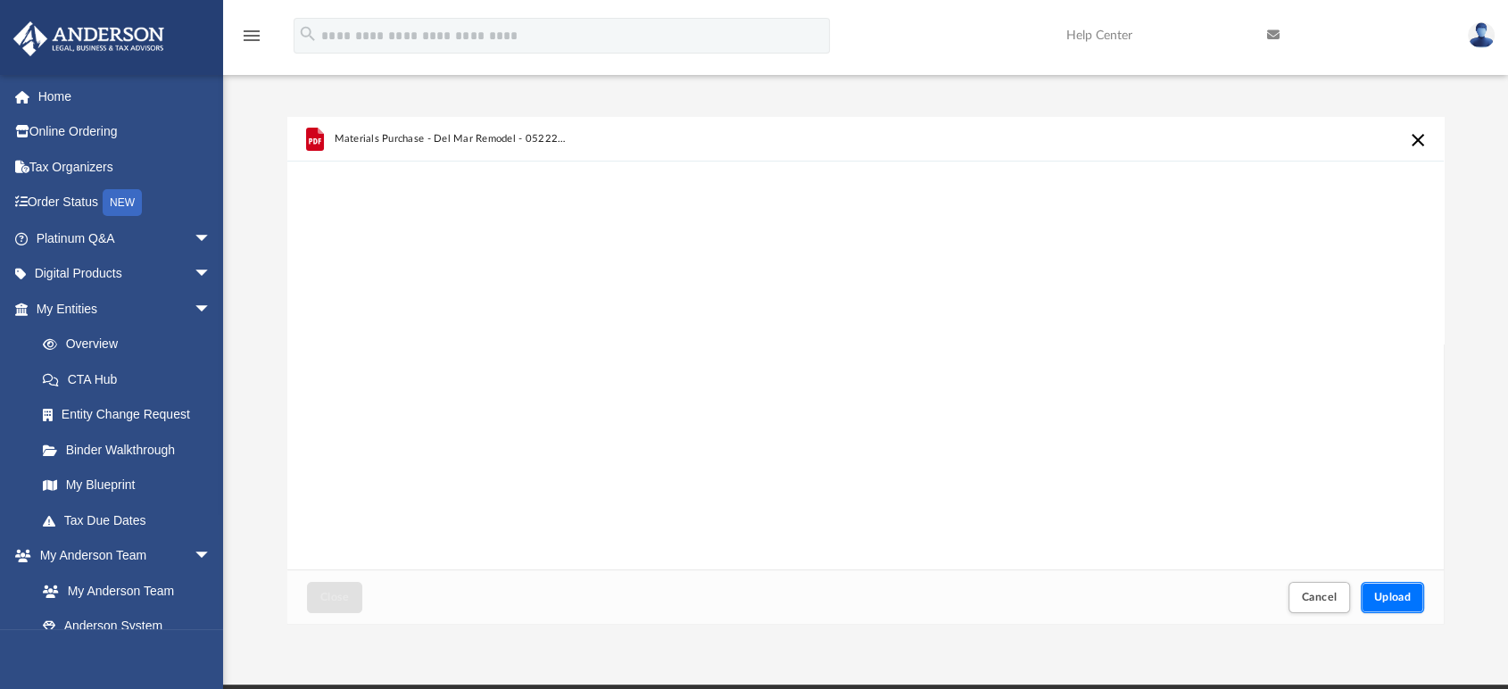
click at [1389, 593] on button "Upload" at bounding box center [1393, 597] width 64 height 31
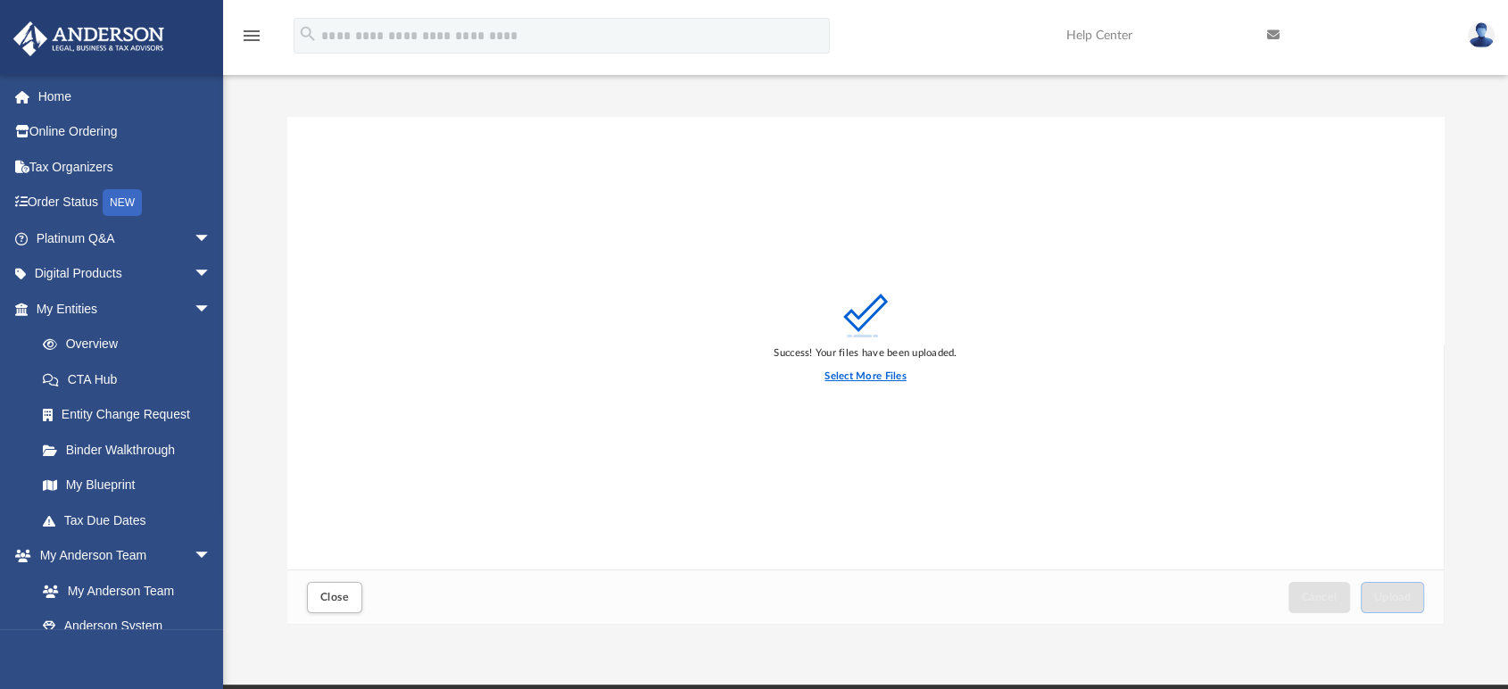
click at [864, 375] on label "Select More Files" at bounding box center [865, 377] width 81 height 16
click at [0, 0] on input "Select More Files" at bounding box center [0, 0] width 0 height 0
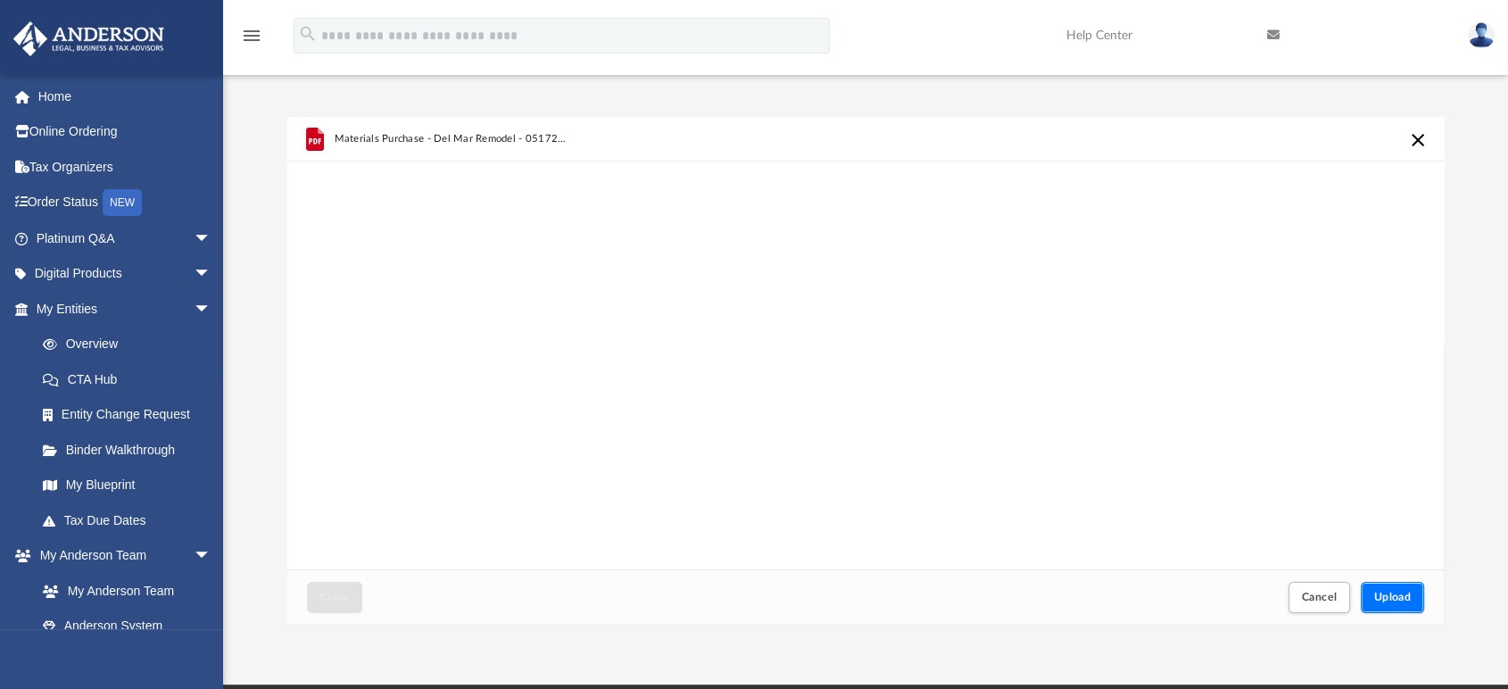
click at [1393, 590] on button "Upload" at bounding box center [1393, 597] width 64 height 31
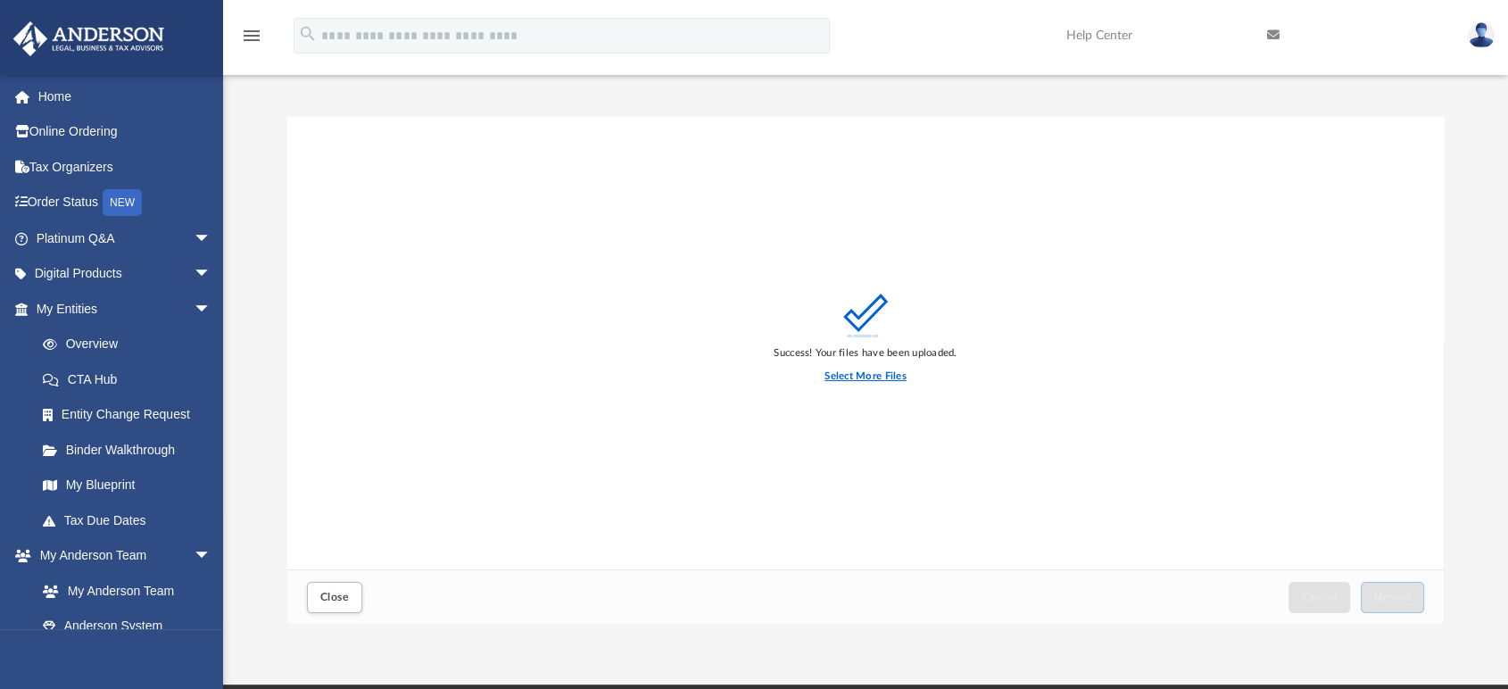
drag, startPoint x: 850, startPoint y: 373, endPoint x: 829, endPoint y: 363, distance: 22.8
click at [850, 373] on label "Select More Files" at bounding box center [865, 377] width 81 height 16
click at [0, 0] on input "Select More Files" at bounding box center [0, 0] width 0 height 0
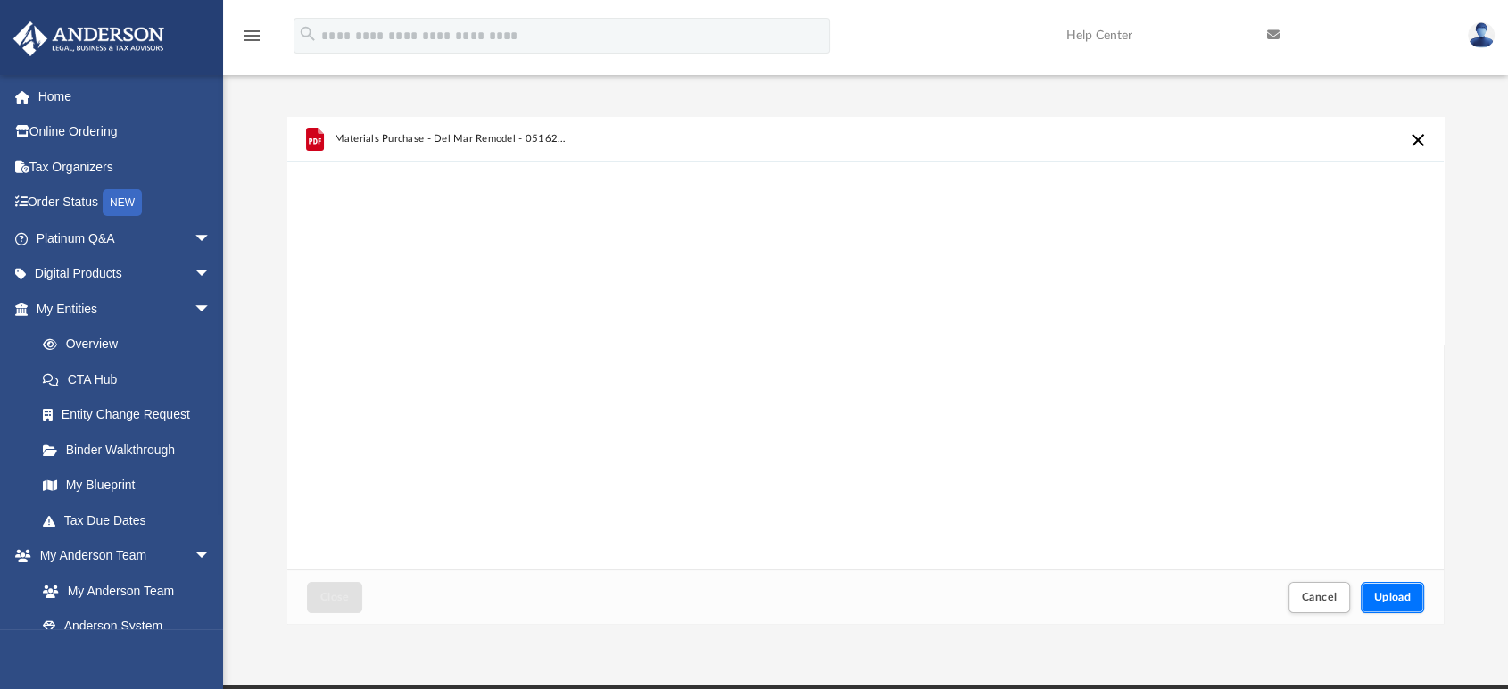
click at [1385, 592] on span "Upload" at bounding box center [1392, 597] width 37 height 11
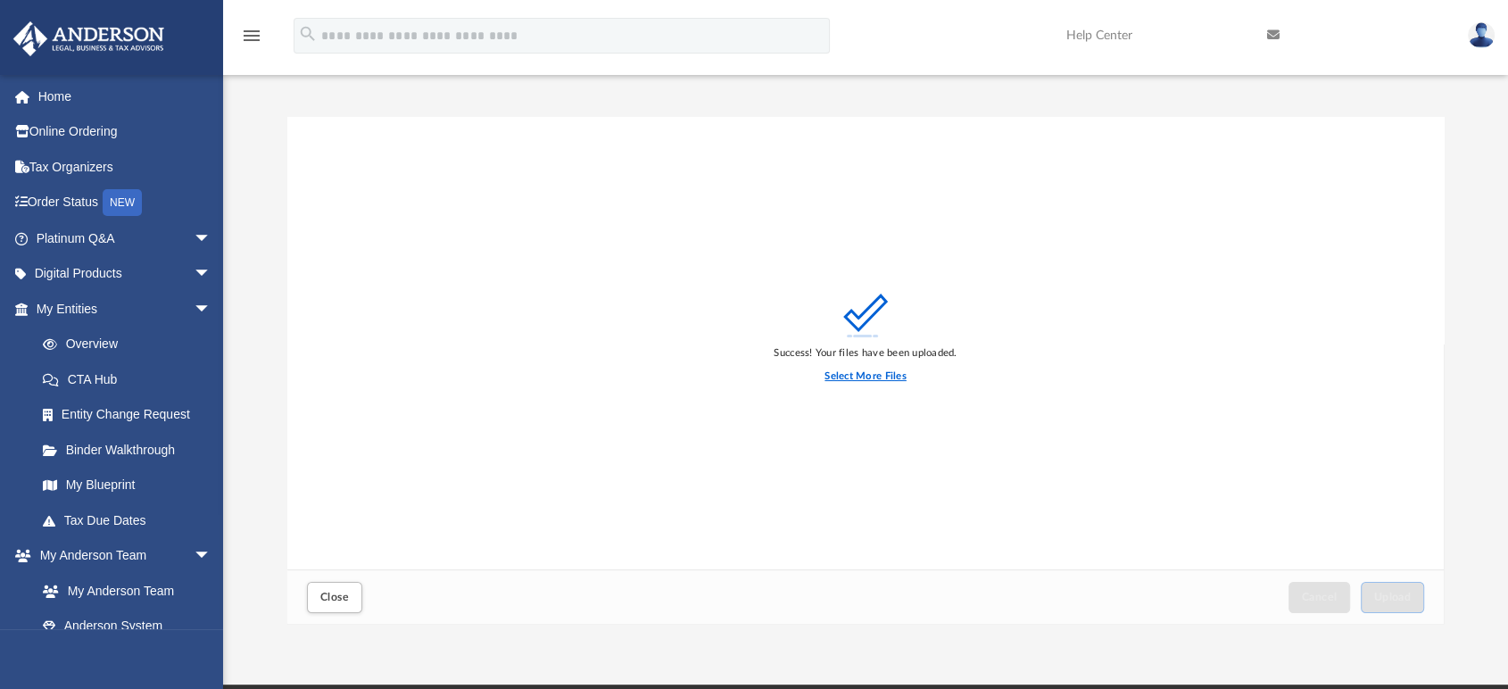
click at [895, 369] on label "Select More Files" at bounding box center [865, 377] width 81 height 16
click at [0, 0] on input "Select More Files" at bounding box center [0, 0] width 0 height 0
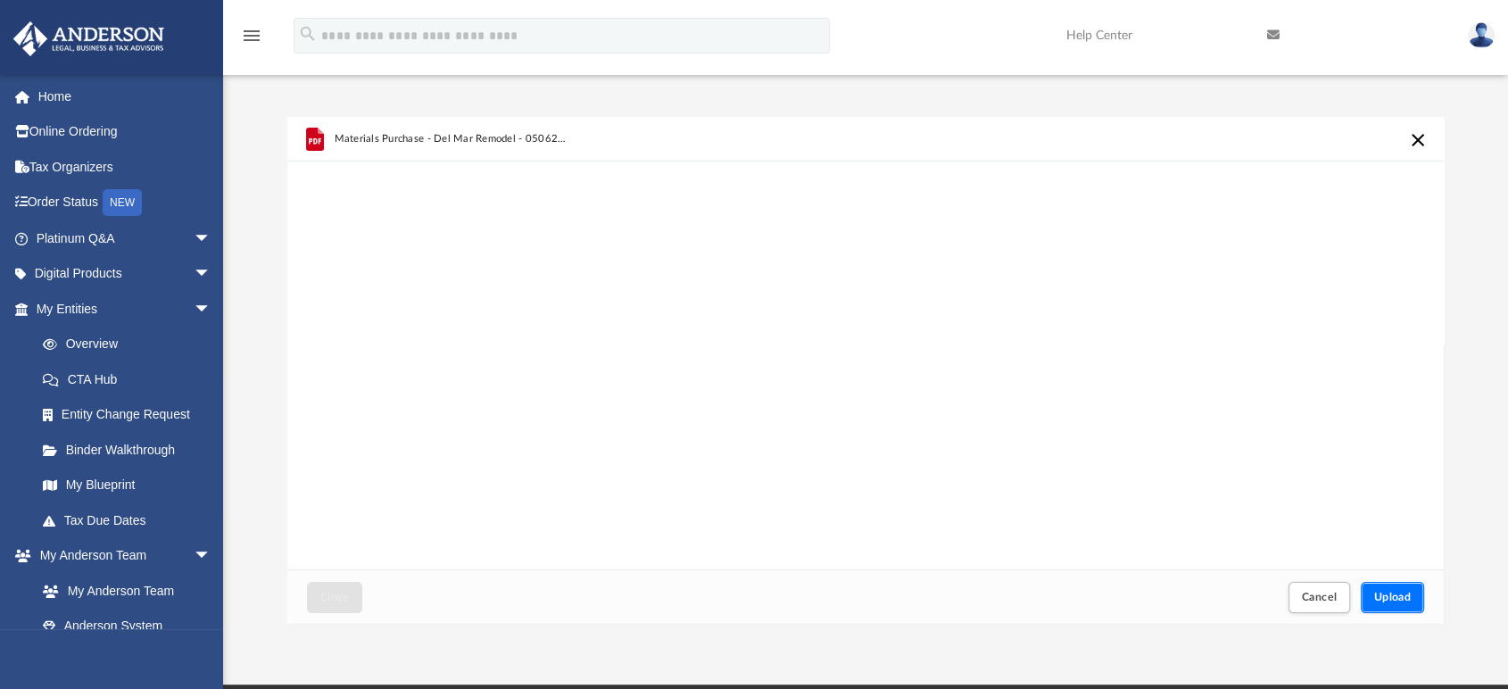
click at [1381, 592] on span "Upload" at bounding box center [1392, 597] width 37 height 11
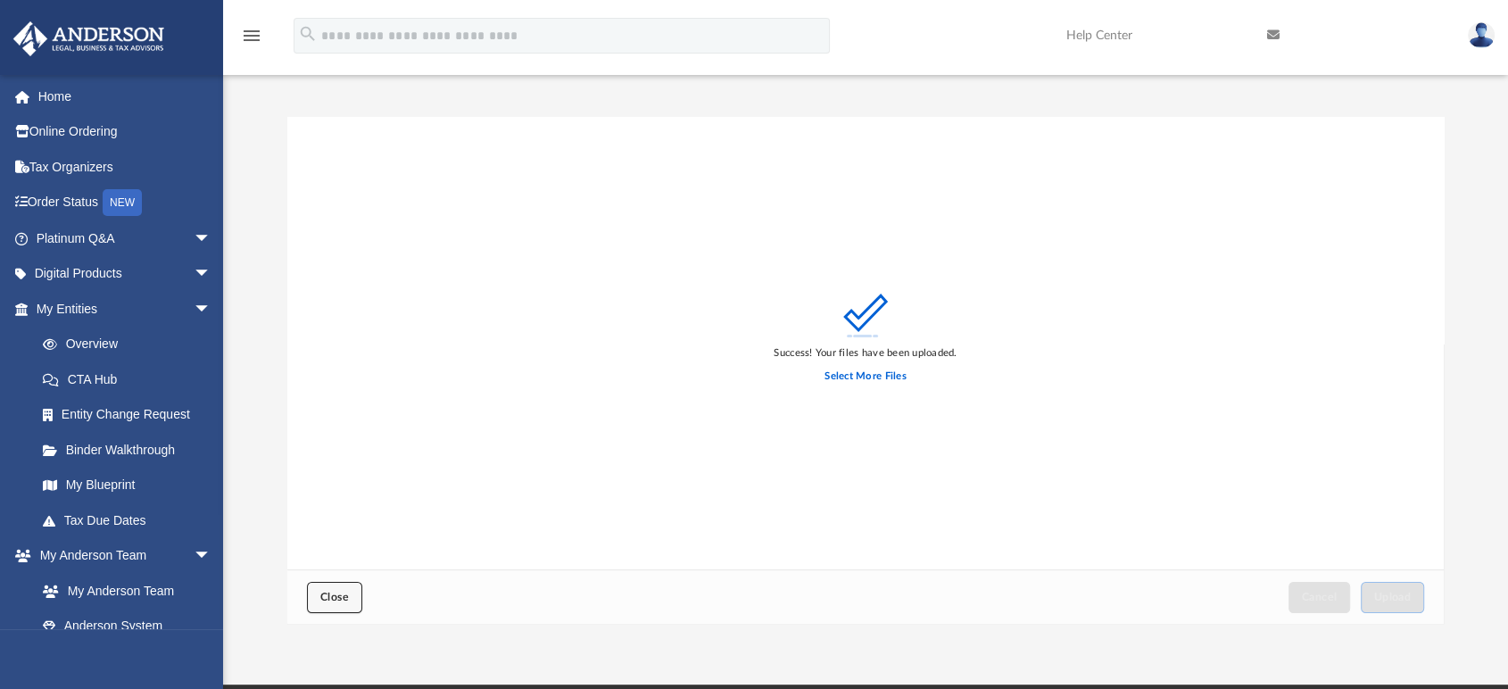
click at [355, 595] on button "Close" at bounding box center [334, 597] width 55 height 31
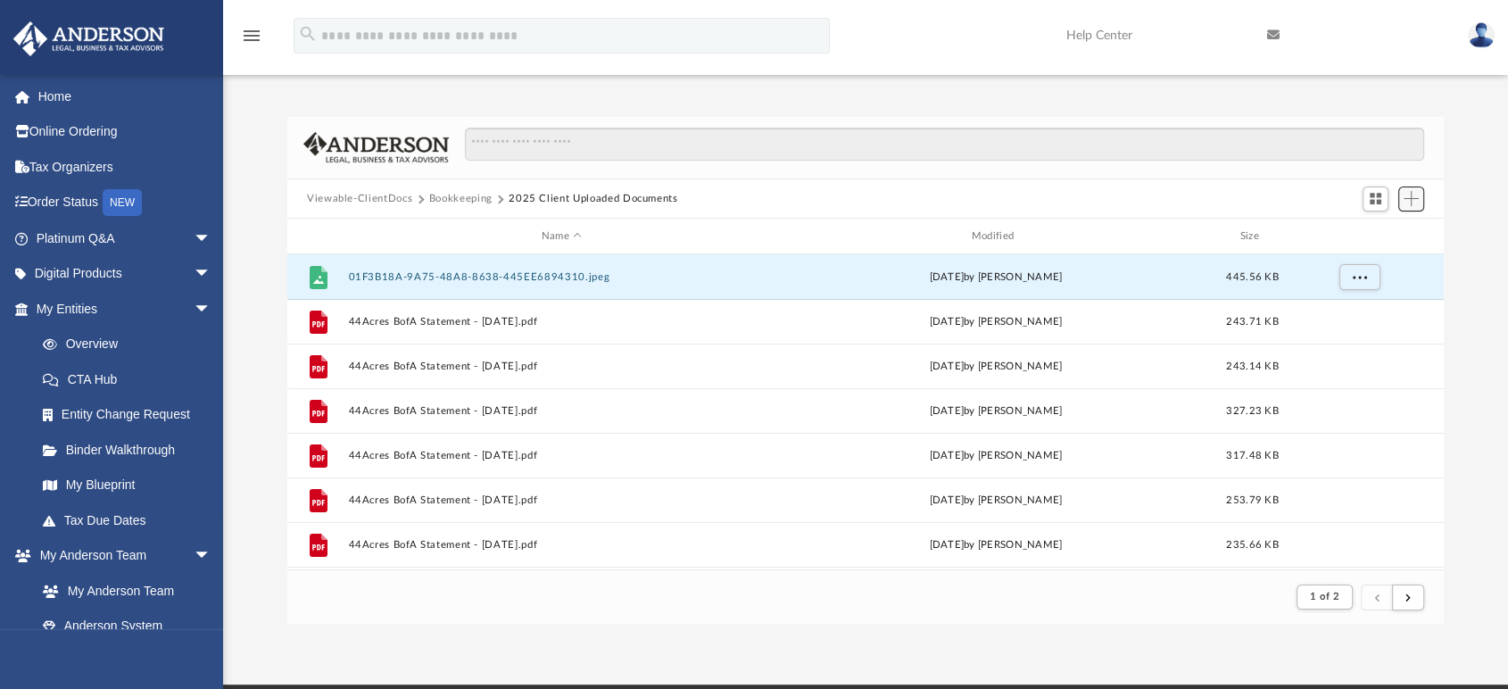
click at [1416, 198] on span "Add" at bounding box center [1411, 198] width 15 height 15
click at [1374, 234] on li "Upload" at bounding box center [1385, 234] width 57 height 19
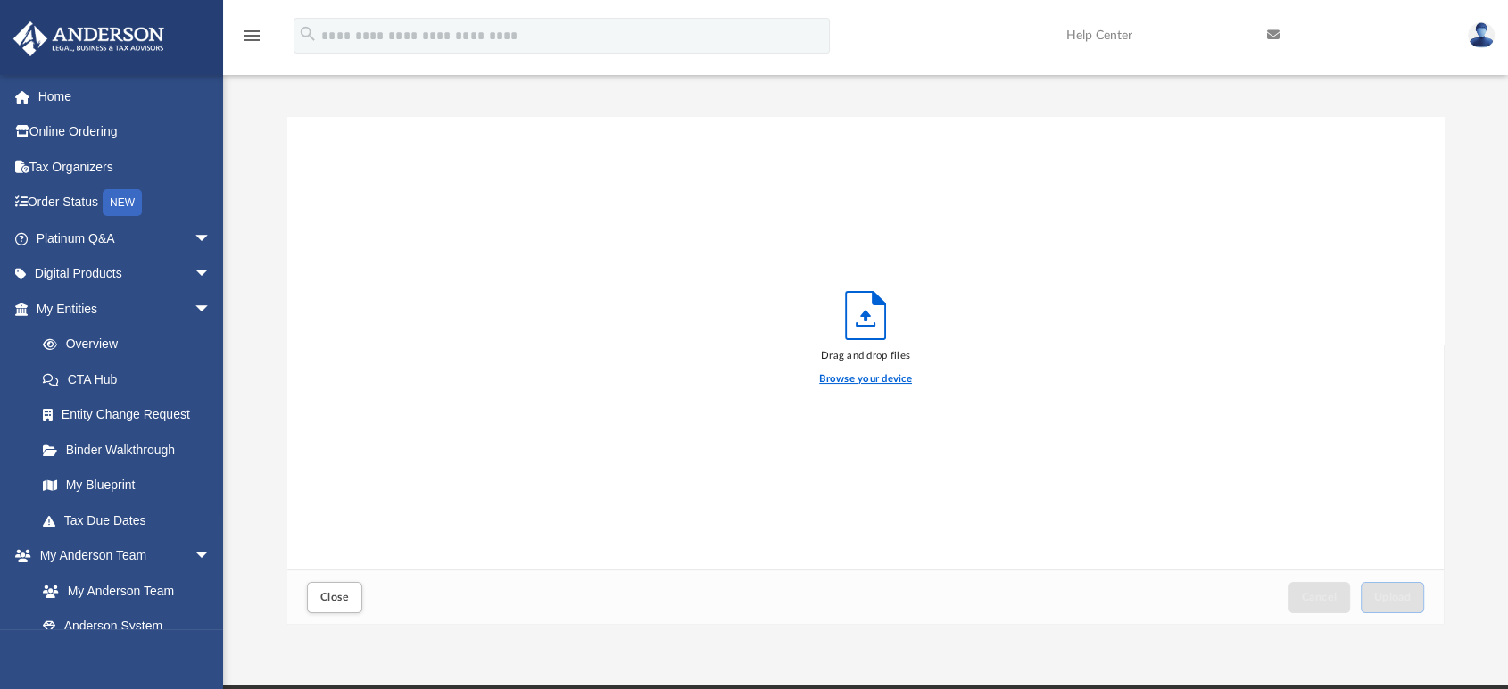
click at [875, 377] on label "Browse your device" at bounding box center [865, 379] width 93 height 16
click at [0, 0] on input "Browse your device" at bounding box center [0, 0] width 0 height 0
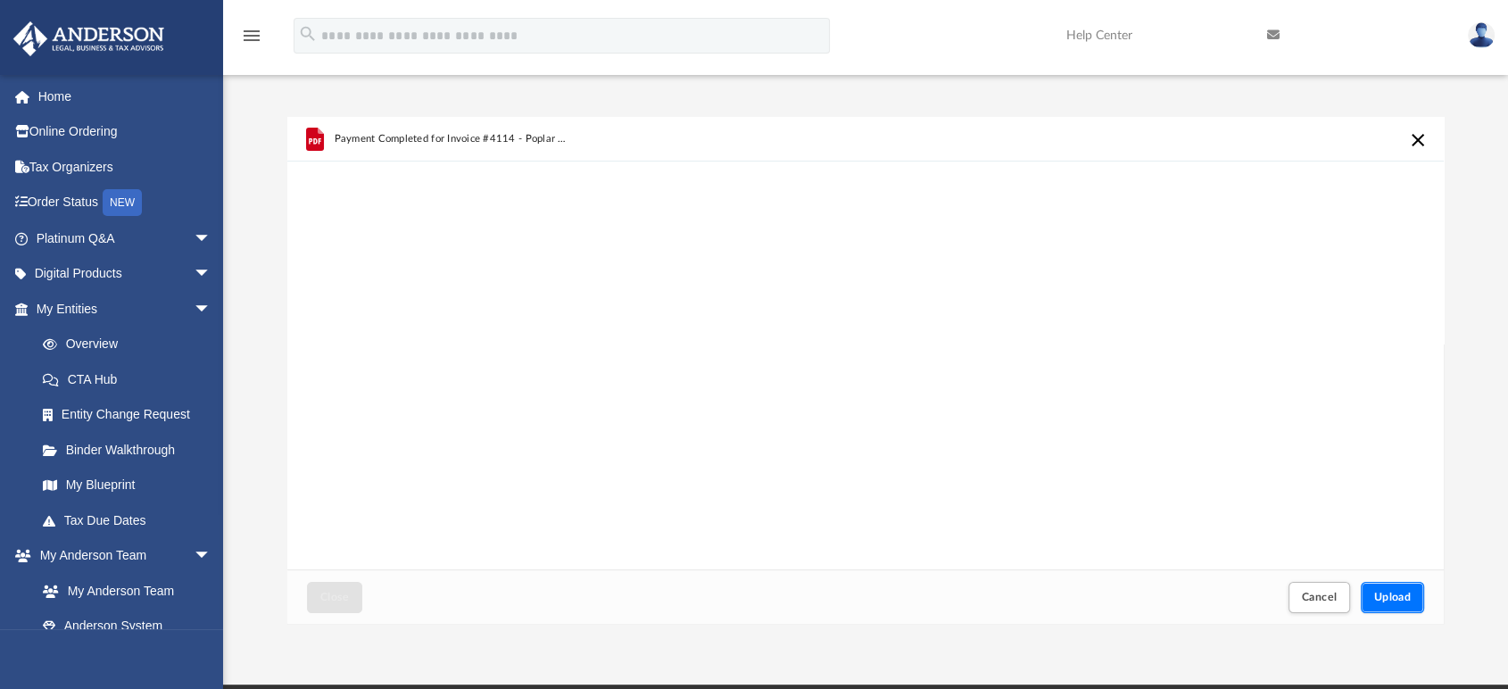
click at [1386, 593] on span "Upload" at bounding box center [1392, 597] width 37 height 11
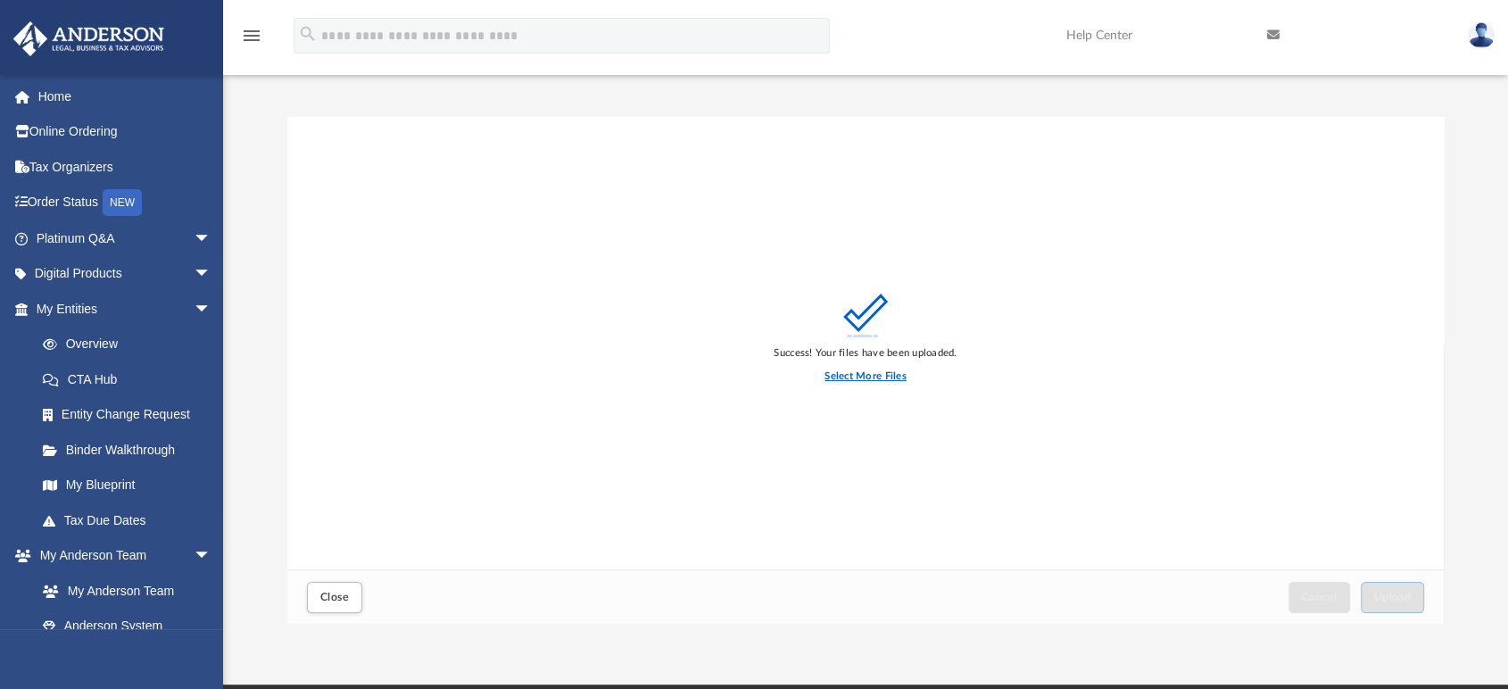
click at [905, 374] on label "Select More Files" at bounding box center [865, 377] width 81 height 16
click at [0, 0] on input "Select More Files" at bounding box center [0, 0] width 0 height 0
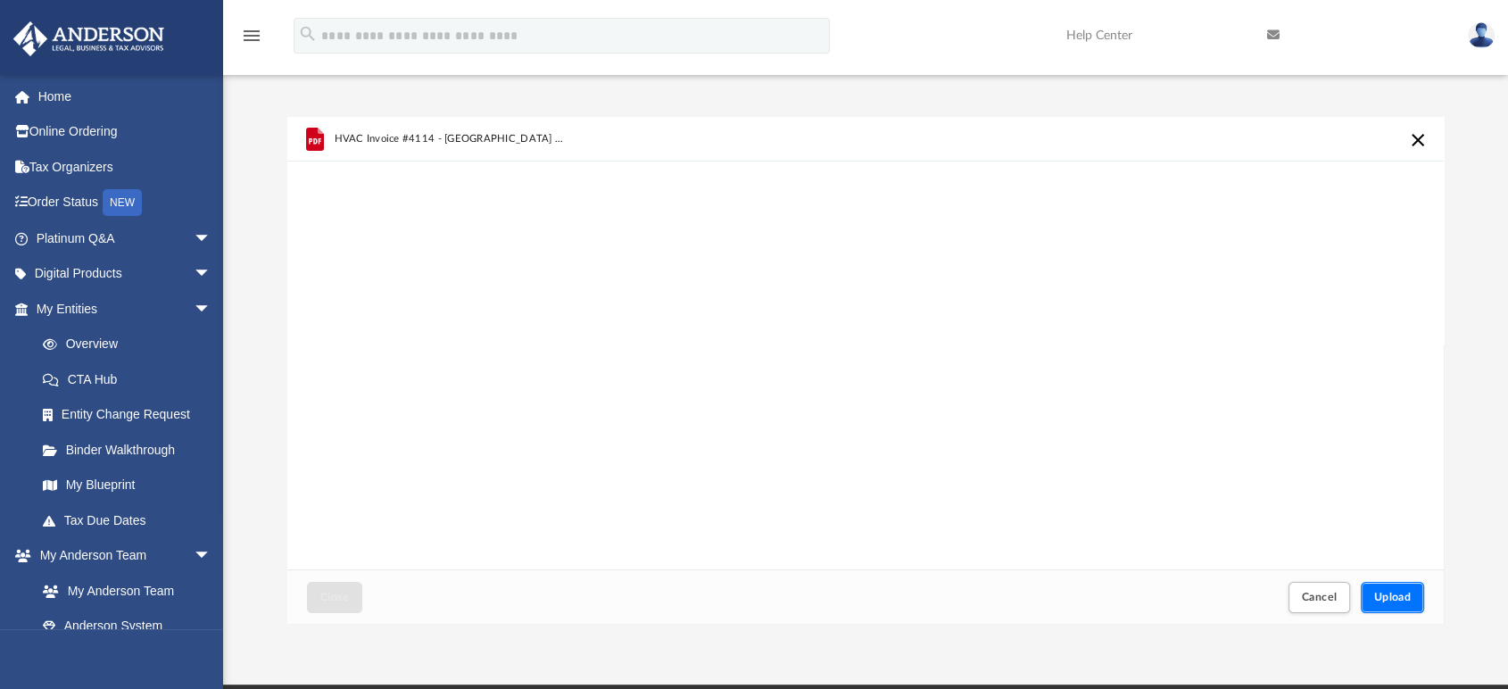
click at [1382, 593] on span "Upload" at bounding box center [1392, 597] width 37 height 11
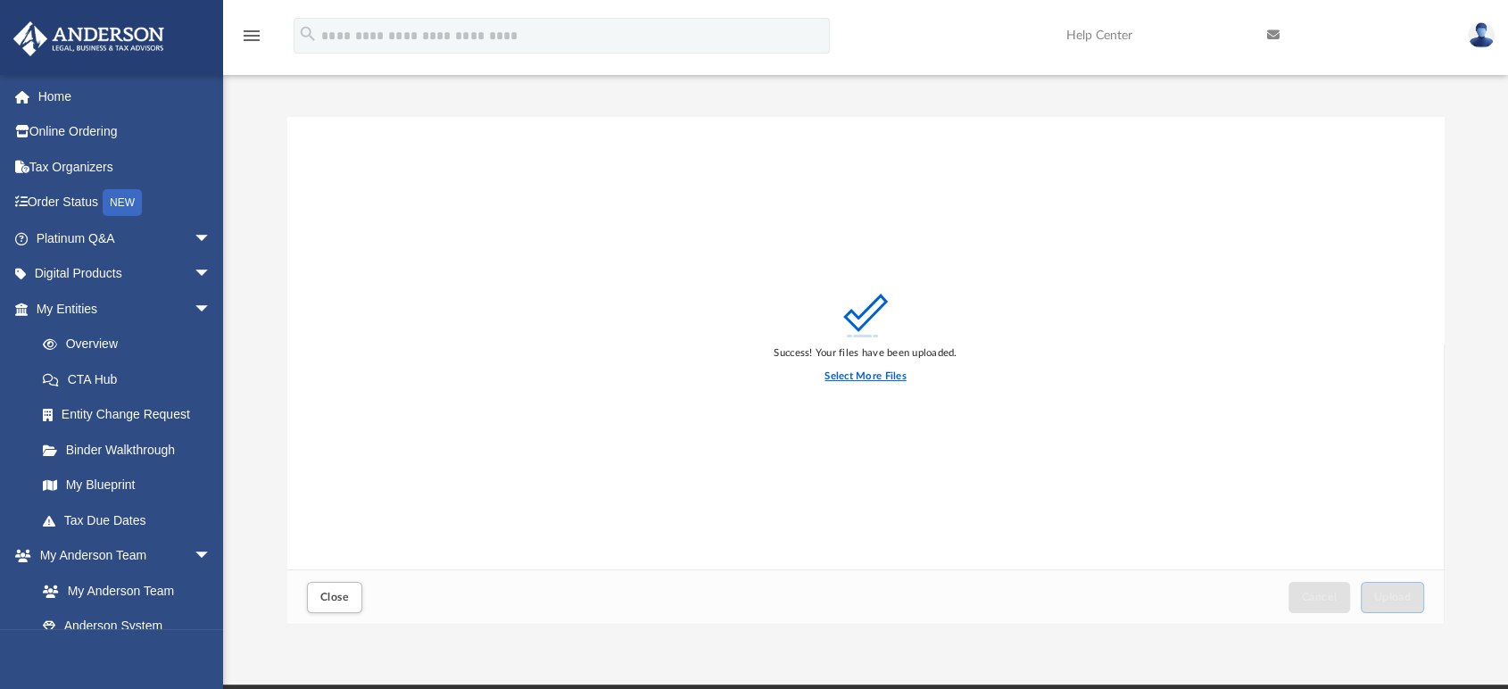
drag, startPoint x: 874, startPoint y: 375, endPoint x: 792, endPoint y: 352, distance: 84.2
click at [874, 375] on label "Select More Files" at bounding box center [865, 377] width 81 height 16
click at [0, 0] on input "Select More Files" at bounding box center [0, 0] width 0 height 0
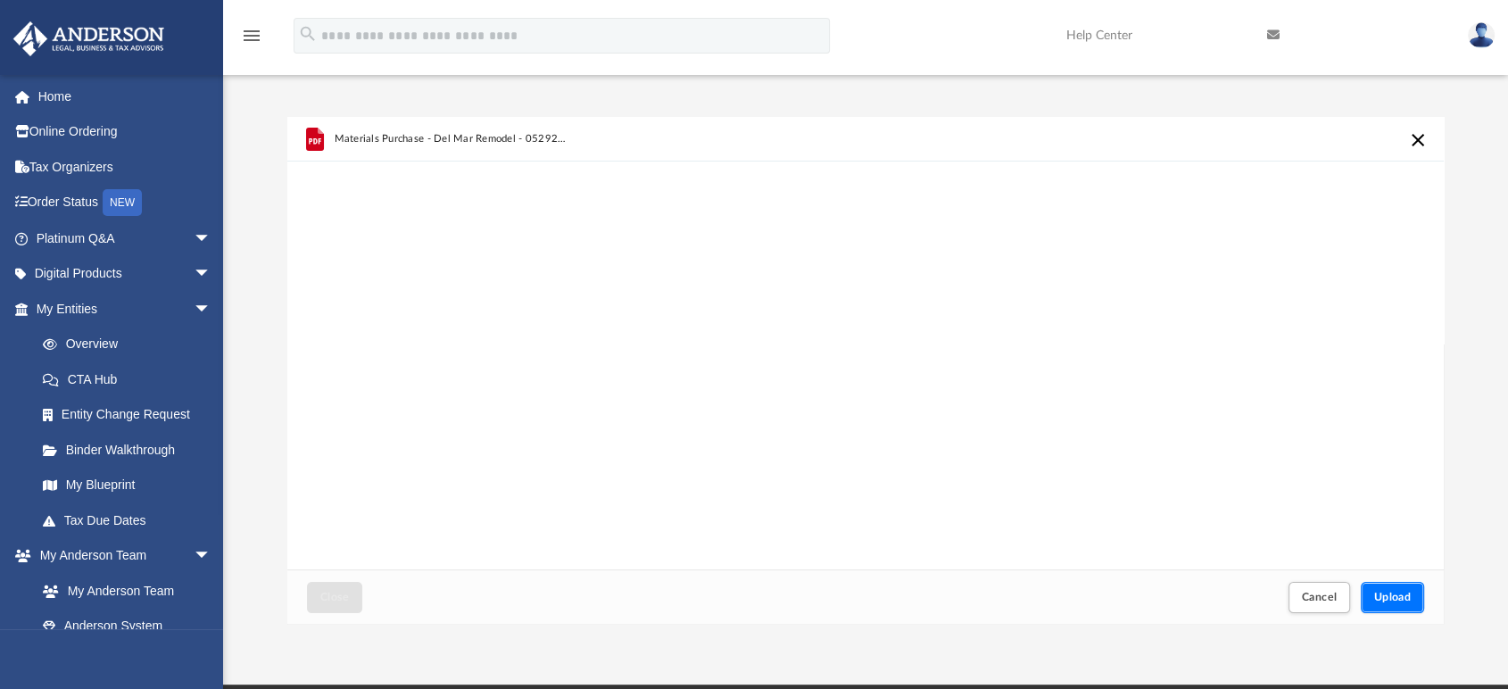
click at [1389, 593] on span "Upload" at bounding box center [1392, 597] width 37 height 11
